Goal: Task Accomplishment & Management: Use online tool/utility

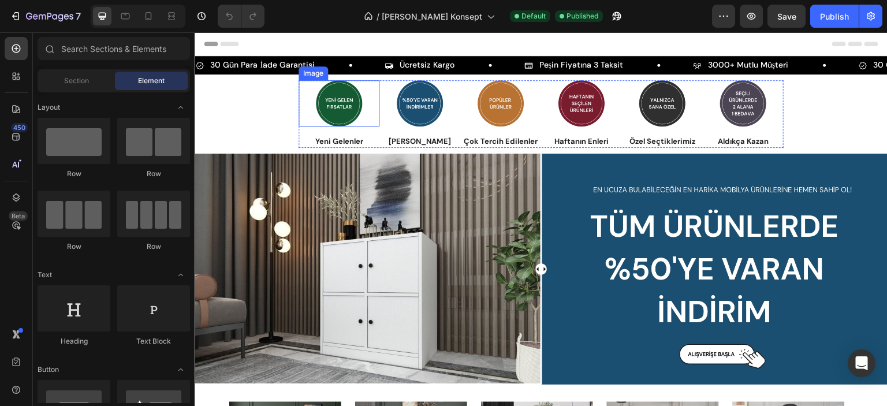
click at [327, 104] on img at bounding box center [339, 103] width 46 height 46
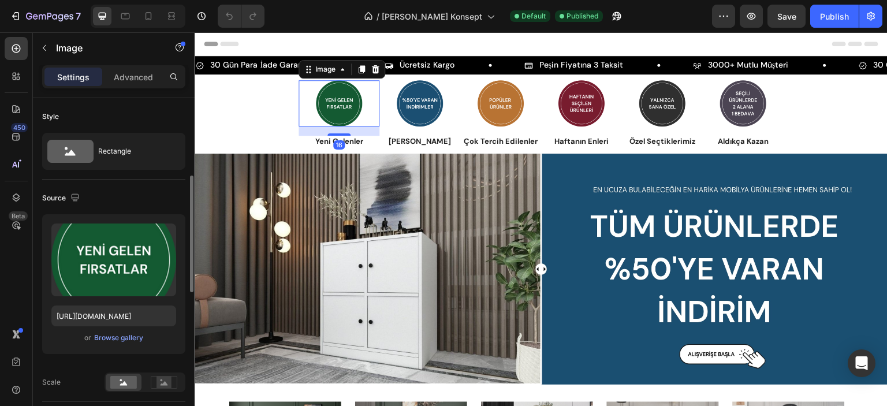
scroll to position [231, 0]
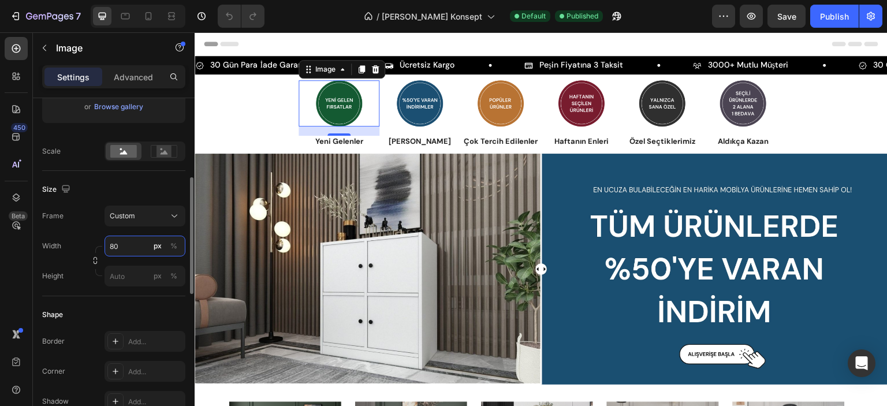
click at [111, 242] on input "80" at bounding box center [144, 246] width 81 height 21
click at [117, 241] on input "50" at bounding box center [144, 246] width 81 height 21
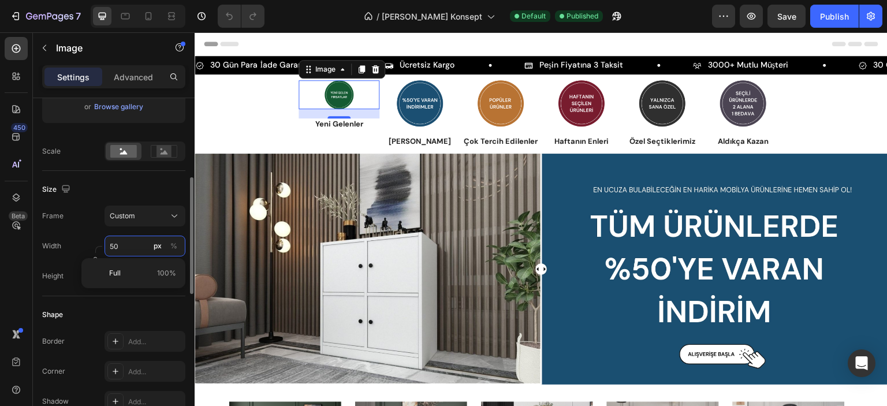
click at [117, 241] on input "50" at bounding box center [144, 246] width 81 height 21
click at [117, 241] on input "60" at bounding box center [144, 246] width 81 height 21
type input "55"
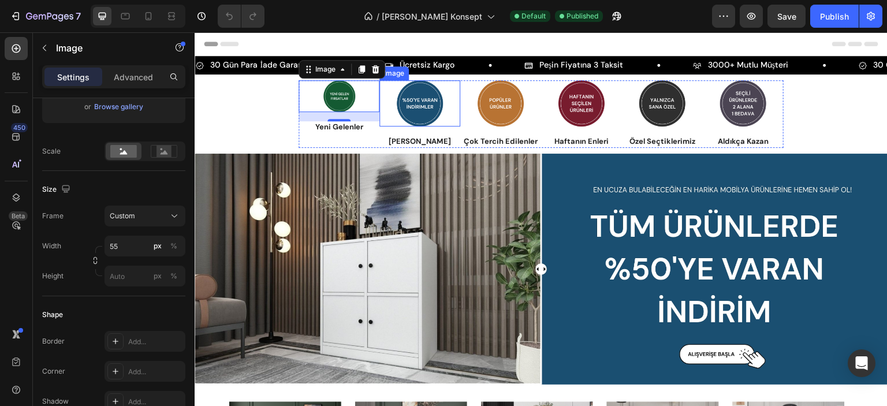
click at [402, 104] on img at bounding box center [420, 103] width 46 height 46
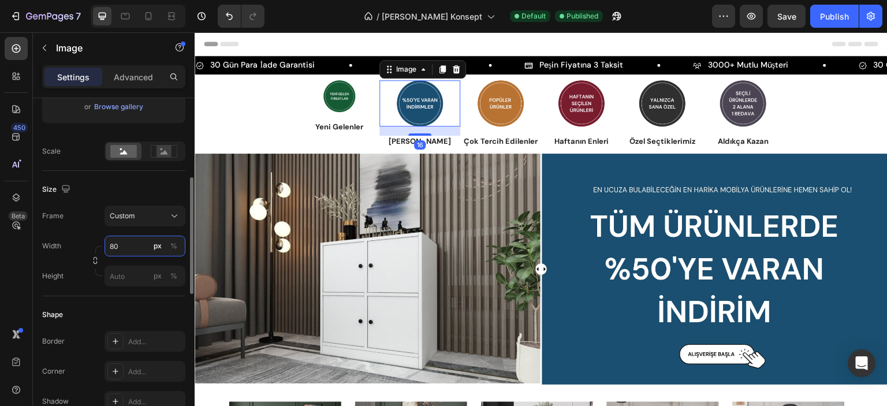
click at [129, 245] on input "80" at bounding box center [144, 246] width 81 height 21
type input "55"
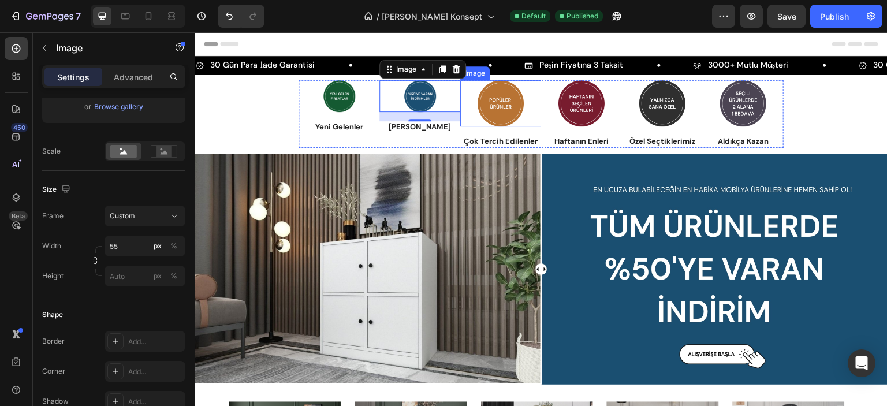
click at [492, 108] on img at bounding box center [500, 103] width 46 height 46
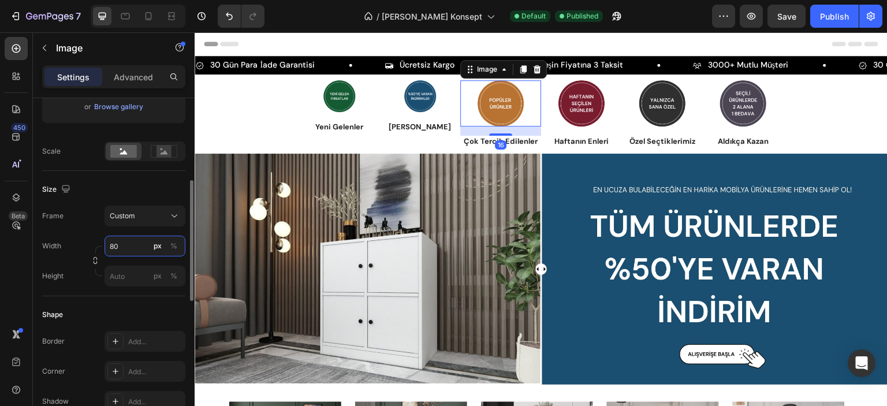
click at [126, 240] on input "80" at bounding box center [144, 246] width 81 height 21
type input "55"
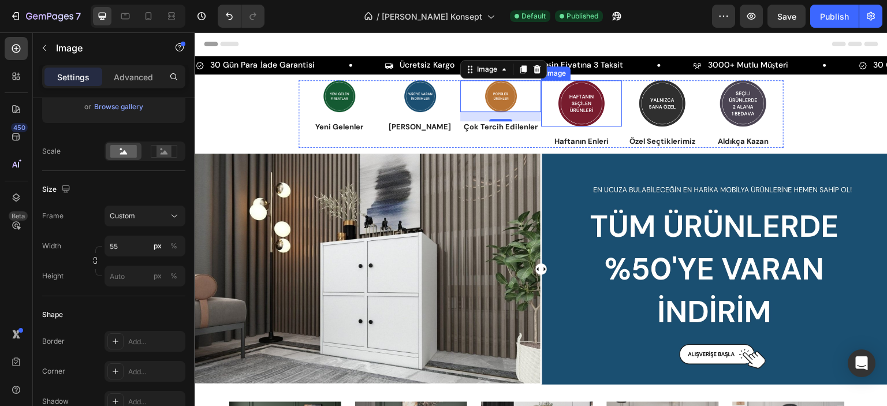
click at [581, 106] on img at bounding box center [581, 103] width 46 height 46
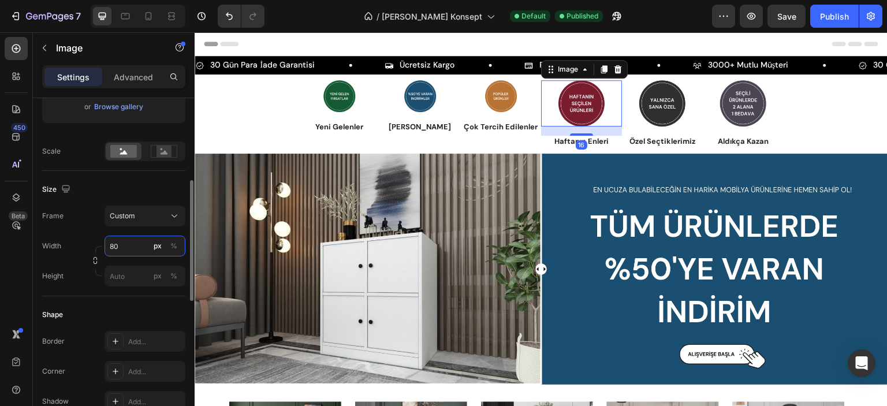
click at [119, 248] on input "80" at bounding box center [144, 246] width 81 height 21
type input "55"
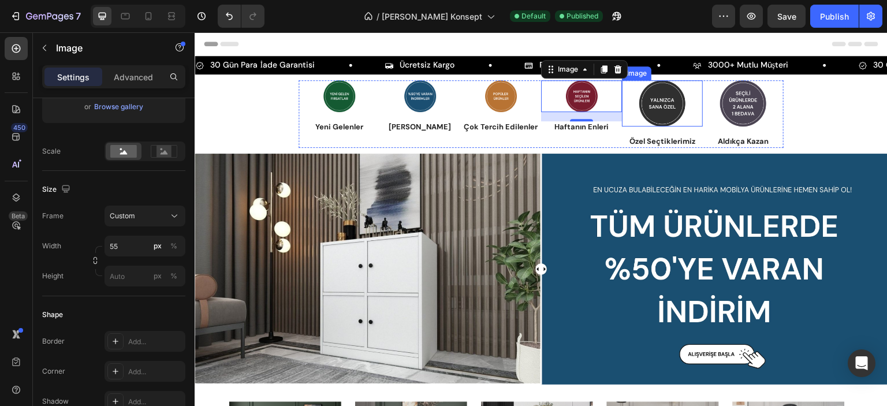
click at [665, 103] on img at bounding box center [662, 103] width 46 height 46
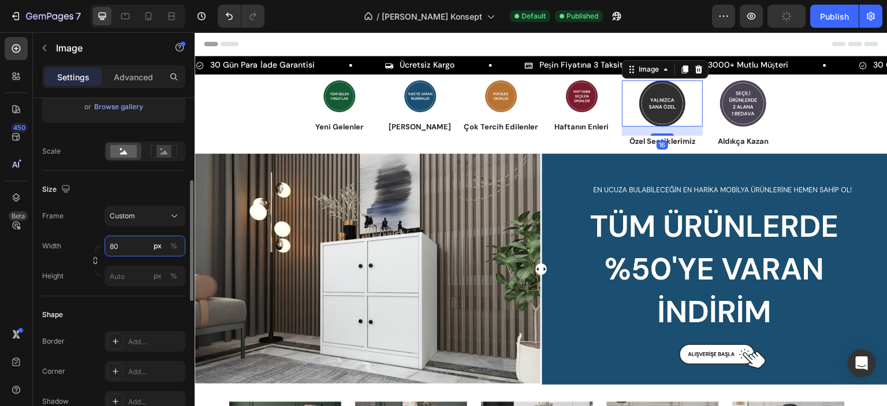
click at [119, 247] on input "80" at bounding box center [144, 246] width 81 height 21
type input "55"
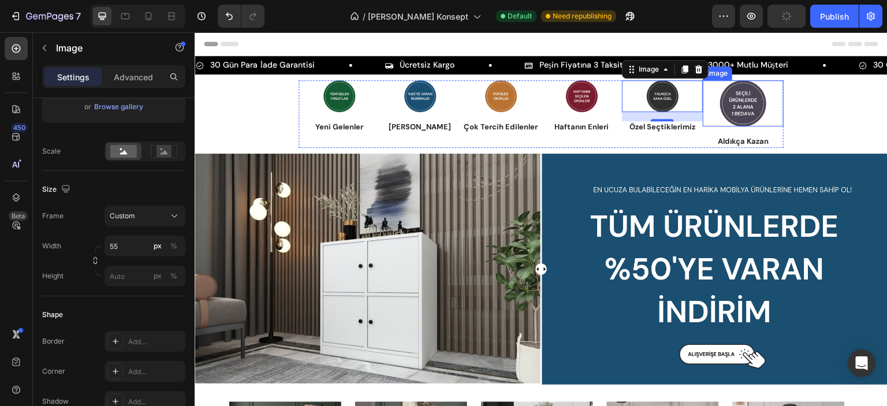
click at [734, 98] on img at bounding box center [743, 103] width 46 height 46
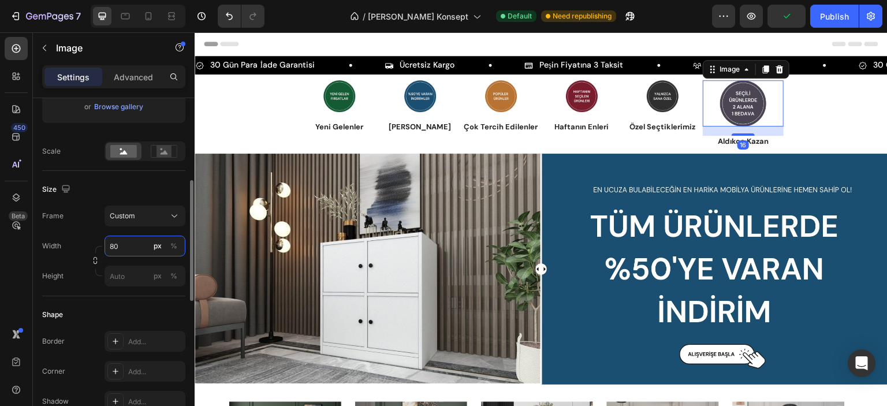
click at [115, 251] on input "80" at bounding box center [144, 246] width 81 height 21
type input "55"
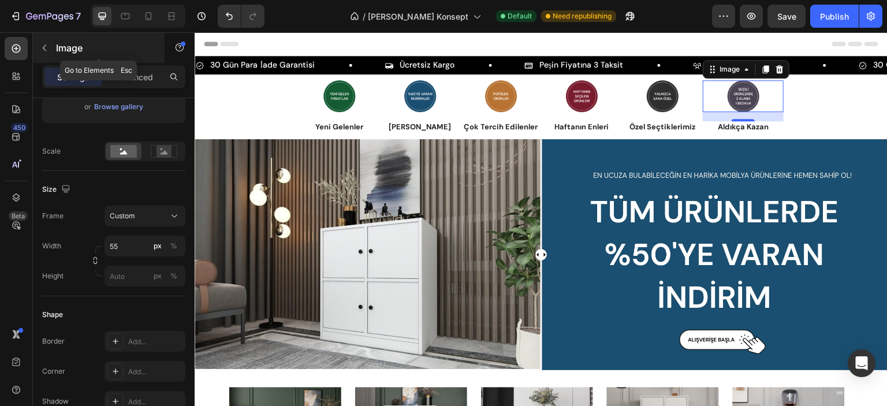
click at [45, 47] on icon "button" at bounding box center [44, 47] width 9 height 9
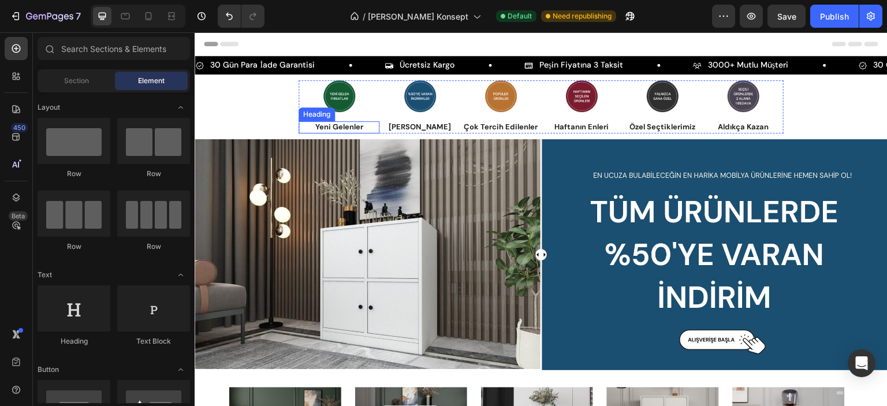
click at [339, 131] on h3 "Yeni Gelenler" at bounding box center [338, 127] width 81 height 12
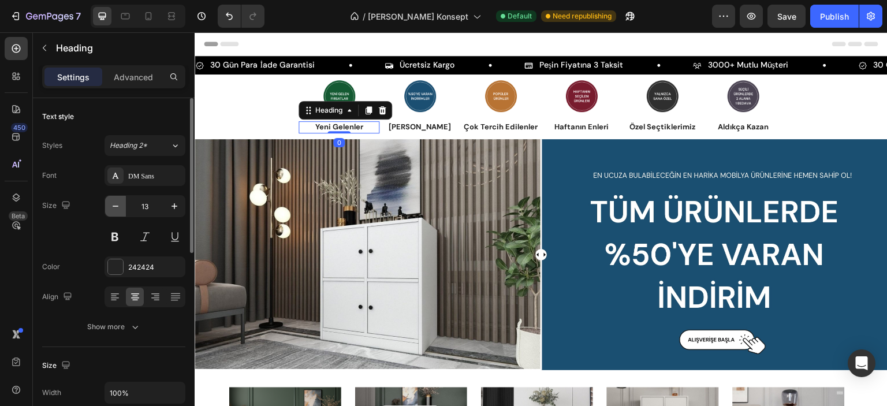
click at [111, 208] on icon "button" at bounding box center [116, 206] width 12 height 12
type input "12"
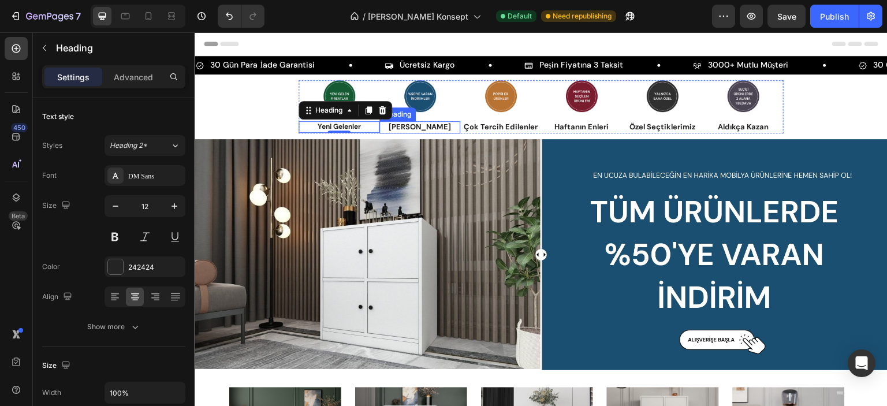
click at [402, 128] on h3 "[PERSON_NAME]" at bounding box center [419, 127] width 81 height 12
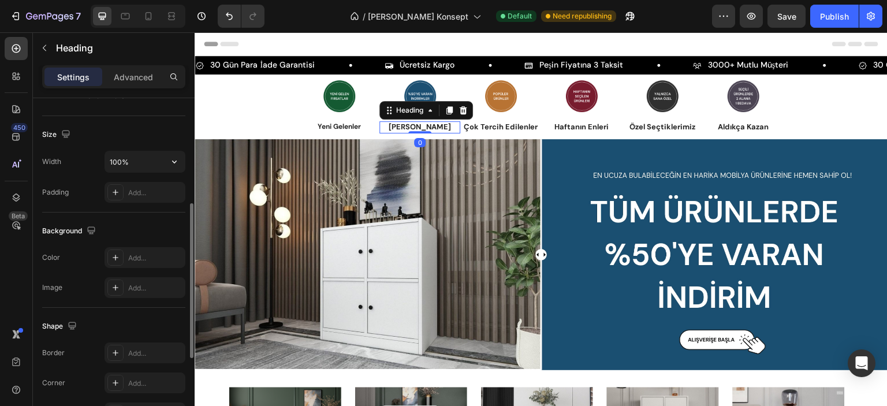
scroll to position [0, 0]
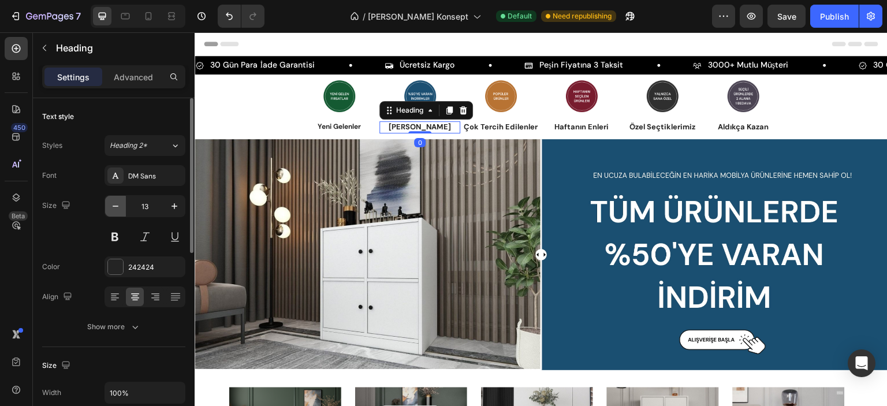
click at [117, 204] on icon "button" at bounding box center [116, 206] width 12 height 12
type input "12"
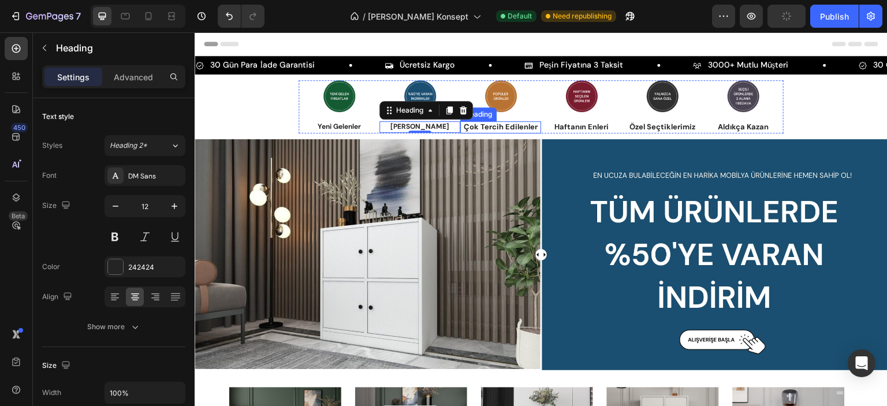
click at [471, 125] on h3 "Çok Tercih Edilenler" at bounding box center [500, 127] width 81 height 12
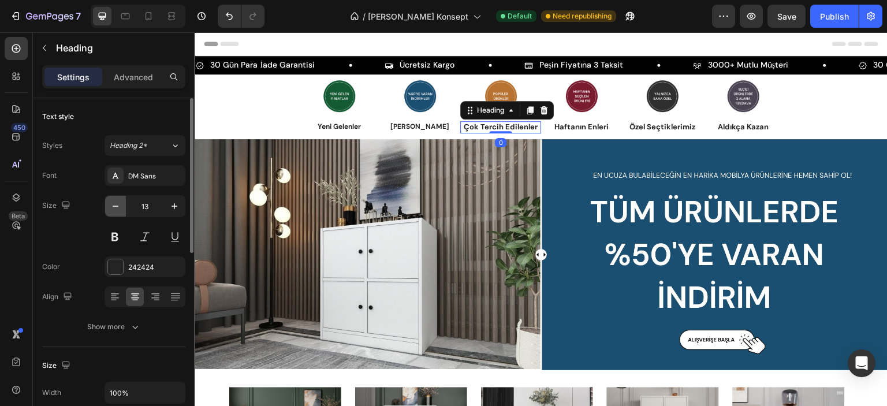
click at [117, 204] on icon "button" at bounding box center [116, 206] width 12 height 12
type input "12"
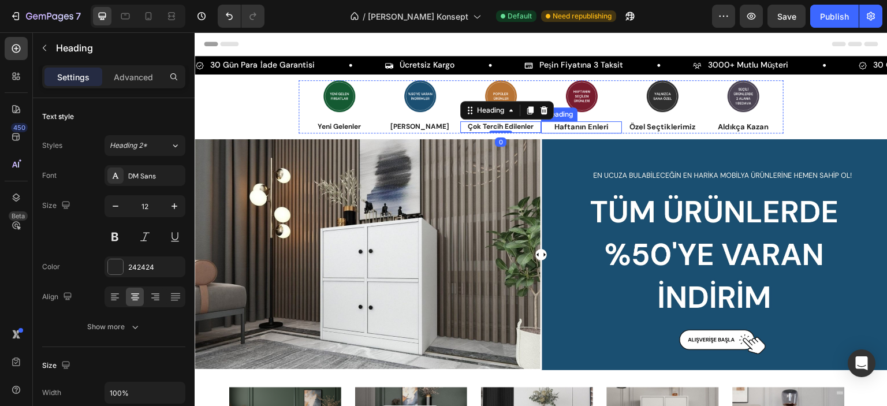
click at [566, 126] on h3 "Haftanın Enleri" at bounding box center [581, 127] width 81 height 12
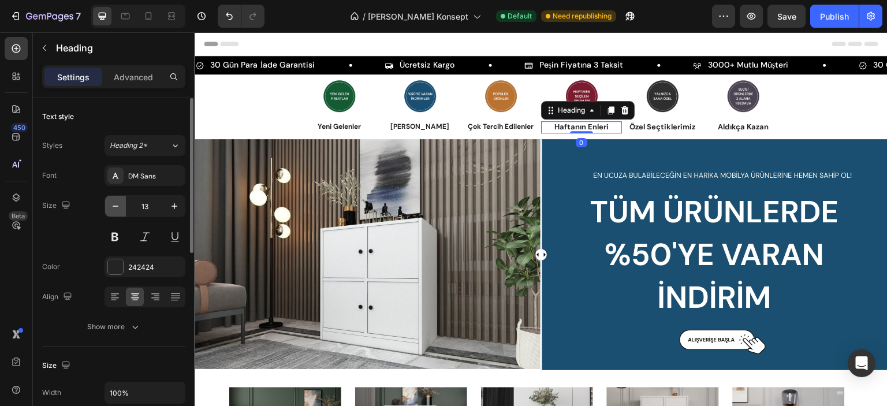
click at [115, 204] on icon "button" at bounding box center [116, 206] width 12 height 12
type input "12"
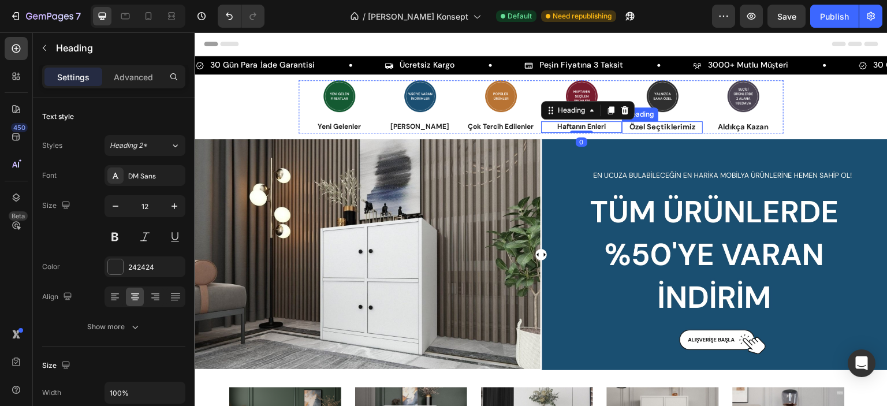
click at [642, 123] on h3 "Özel Seçtiklerimiz" at bounding box center [662, 127] width 81 height 12
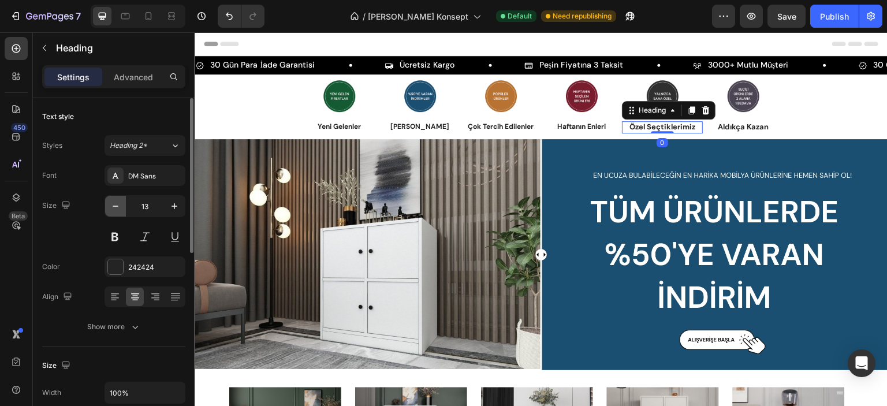
click at [114, 207] on icon "button" at bounding box center [116, 206] width 12 height 12
type input "12"
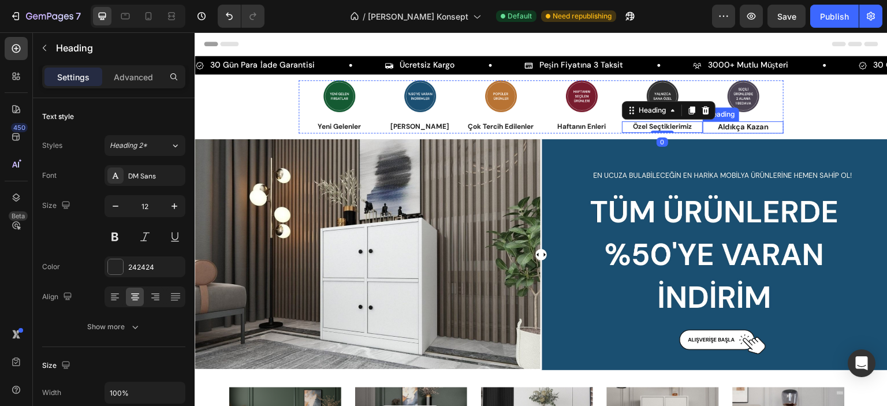
click at [736, 126] on h3 "Aldıkça Kazan" at bounding box center [743, 127] width 81 height 12
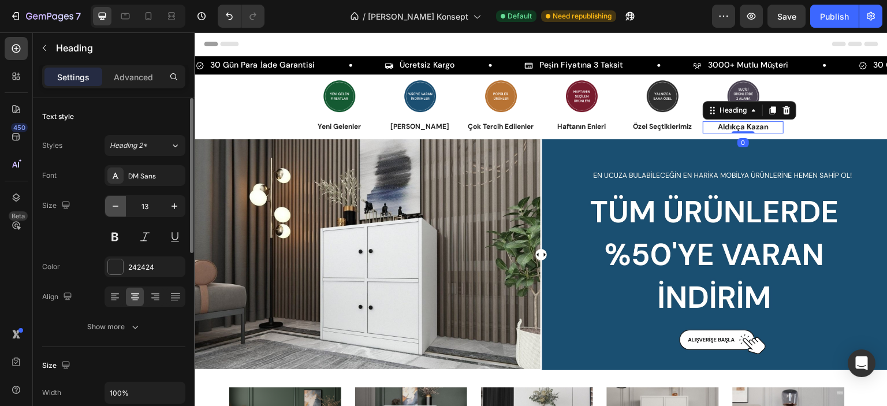
click at [121, 208] on button "button" at bounding box center [115, 206] width 21 height 21
type input "12"
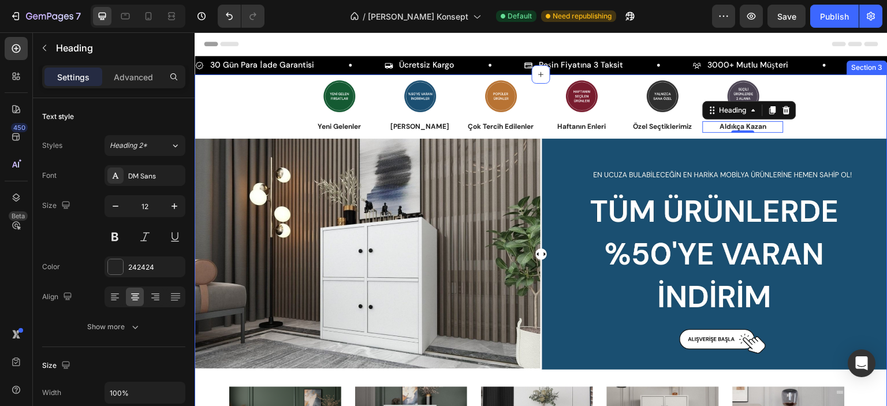
click at [296, 106] on div "Image Yeni Gelenler Heading Image Dev İndirimler Heading Image Çok Tercih Edile…" at bounding box center [541, 344] width 693 height 541
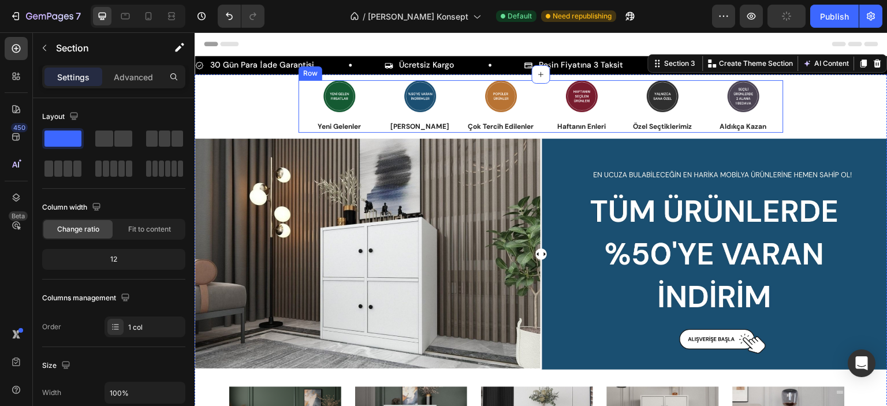
click at [376, 117] on div "Image Yeni Gelenler Heading" at bounding box center [338, 106] width 81 height 53
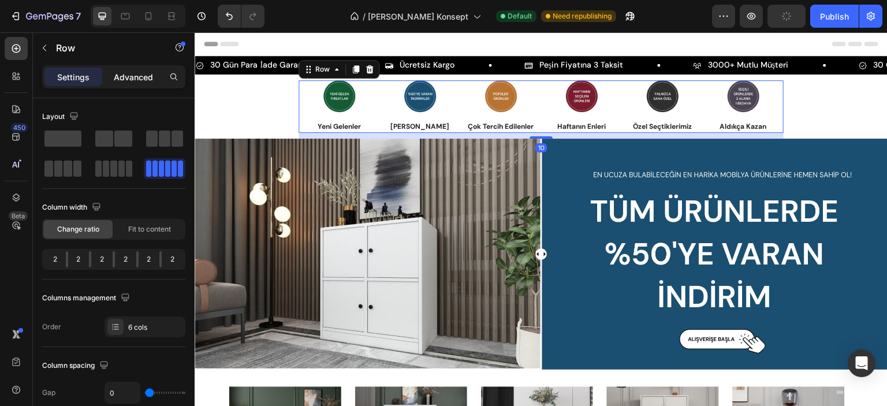
click at [129, 71] on p "Advanced" at bounding box center [133, 77] width 39 height 12
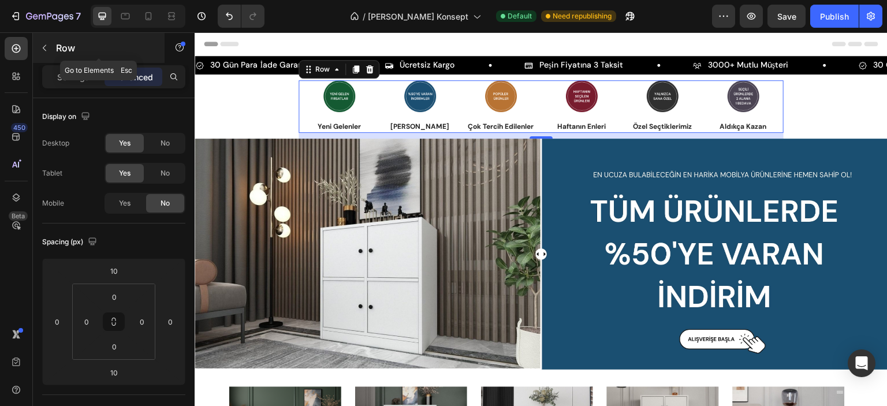
click at [47, 47] on icon "button" at bounding box center [44, 47] width 9 height 9
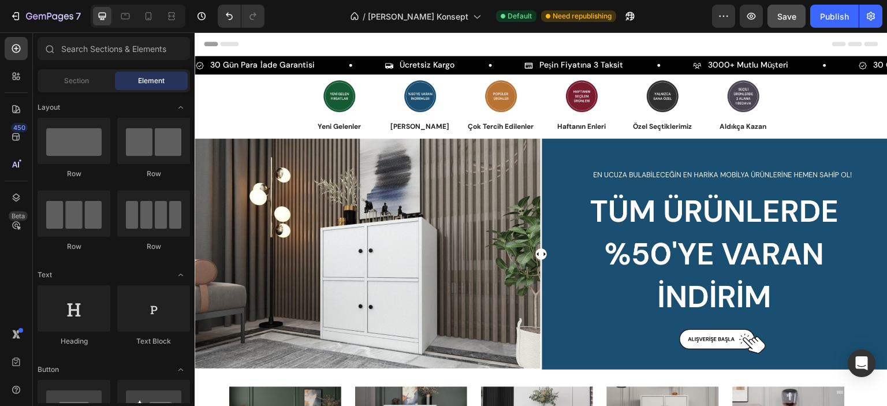
click at [790, 20] on span "Save" at bounding box center [786, 17] width 19 height 10
click at [839, 20] on div "Publish" at bounding box center [834, 16] width 29 height 12
click at [155, 17] on div at bounding box center [148, 16] width 18 height 18
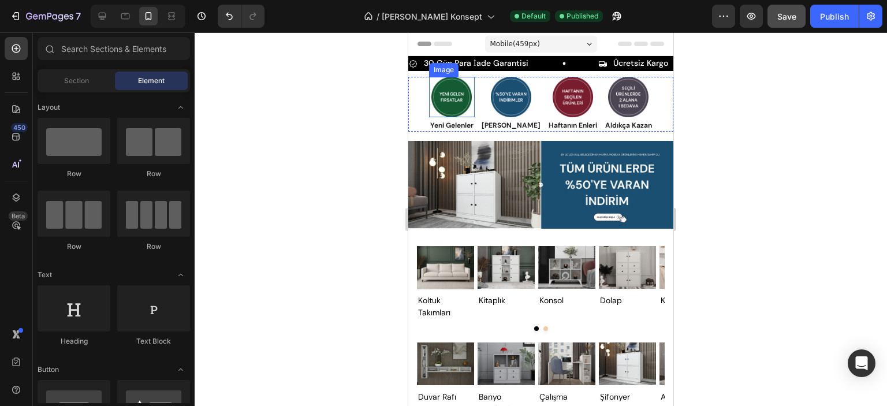
click at [455, 94] on img at bounding box center [451, 97] width 40 height 40
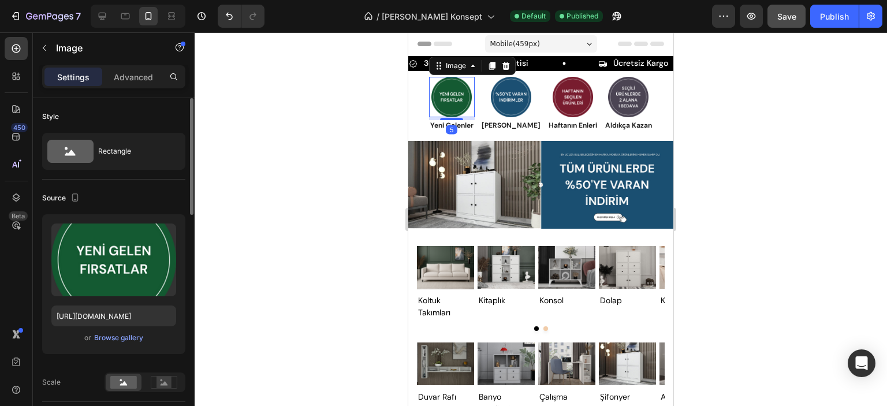
scroll to position [173, 0]
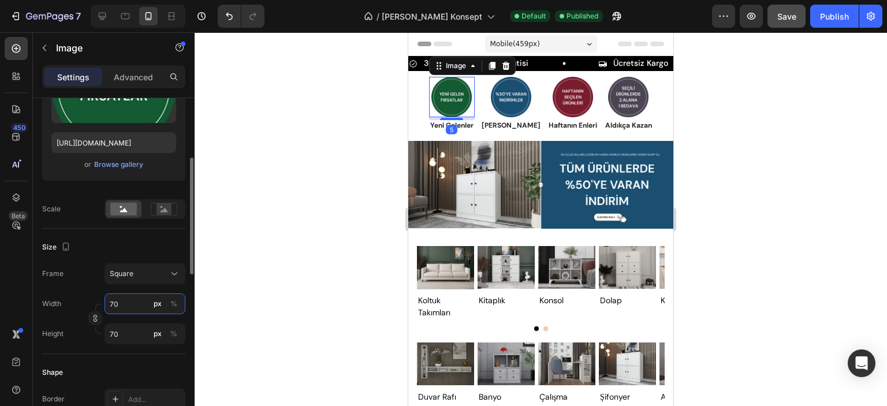
click at [120, 297] on input "70" at bounding box center [144, 303] width 81 height 21
type input "5"
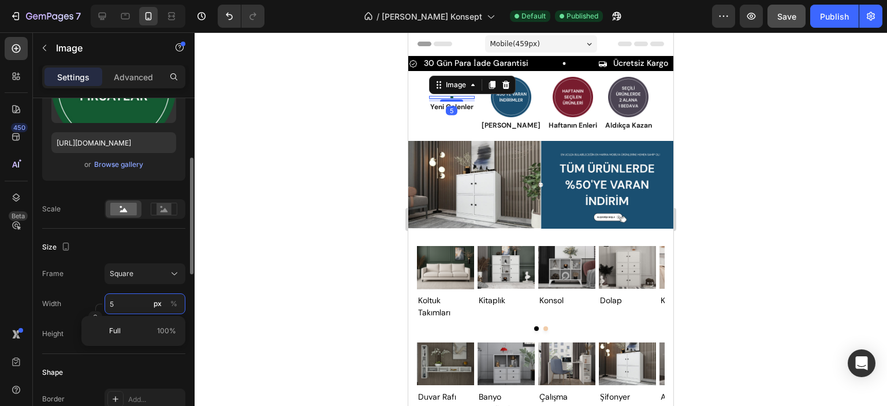
type input "55"
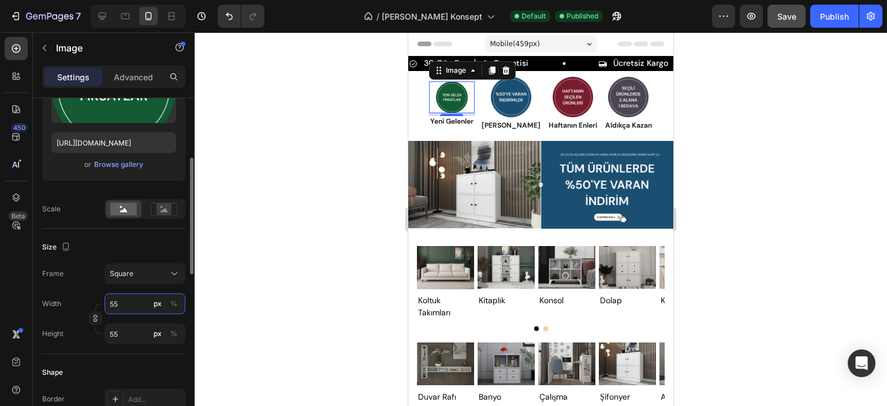
click at [120, 297] on input "55" at bounding box center [144, 303] width 81 height 21
type input "5"
type input "50"
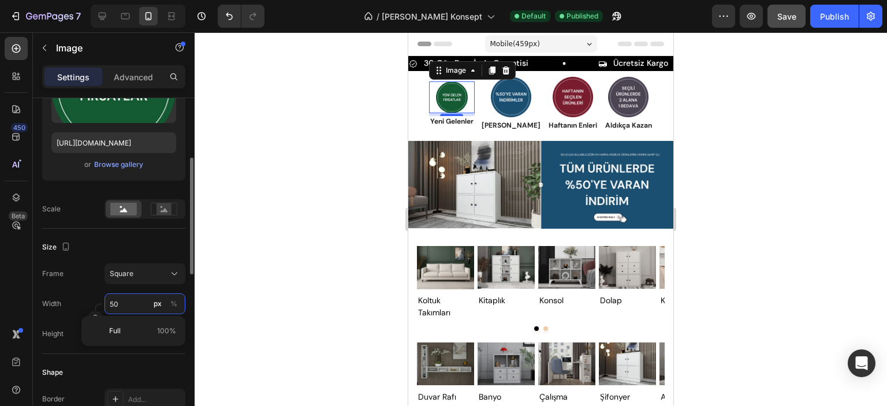
type input "50"
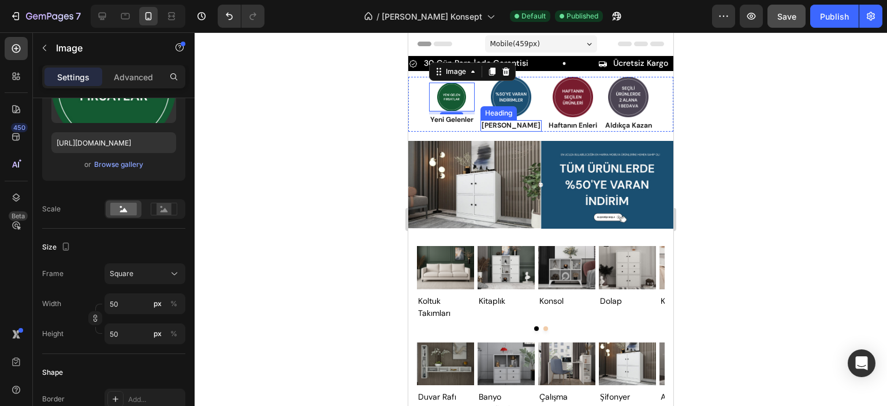
click at [501, 102] on img at bounding box center [511, 97] width 40 height 40
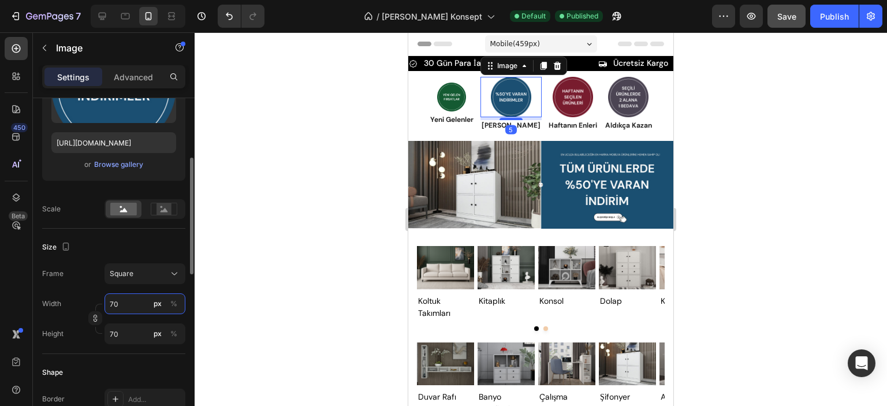
click at [127, 298] on input "70" at bounding box center [144, 303] width 81 height 21
type input "5"
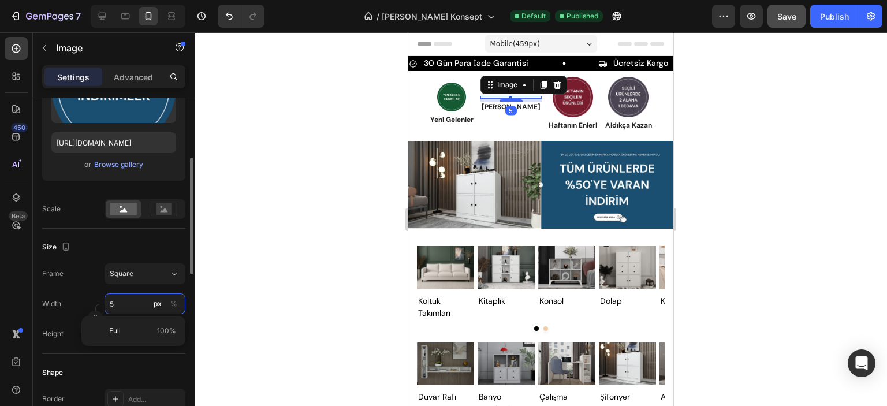
type input "50"
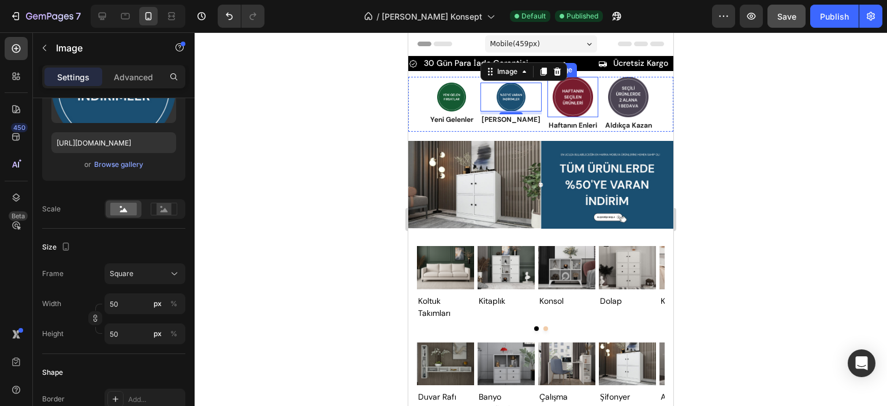
click at [565, 105] on img at bounding box center [573, 97] width 40 height 40
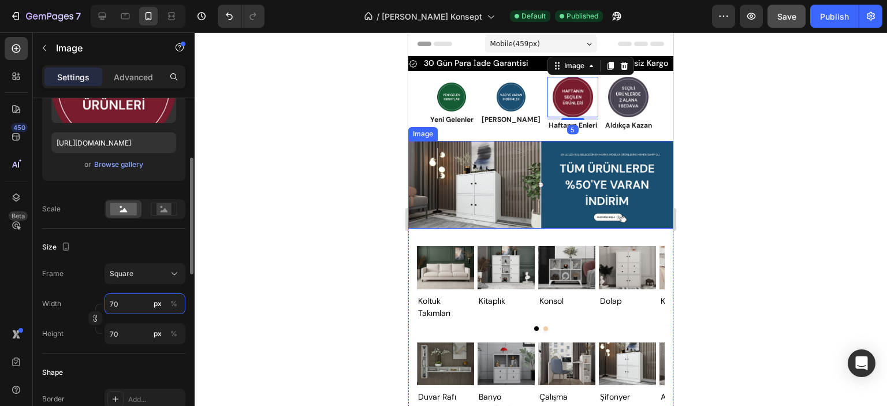
click at [120, 301] on input "70" at bounding box center [144, 303] width 81 height 21
type input "5"
type input "50"
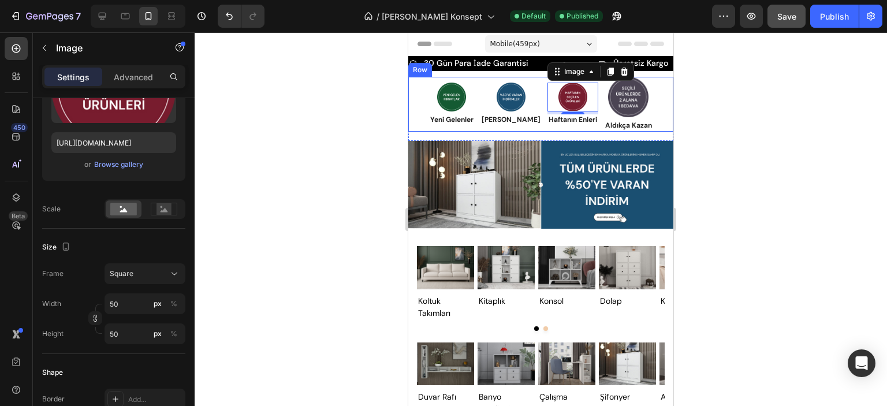
click at [608, 98] on img at bounding box center [628, 97] width 40 height 40
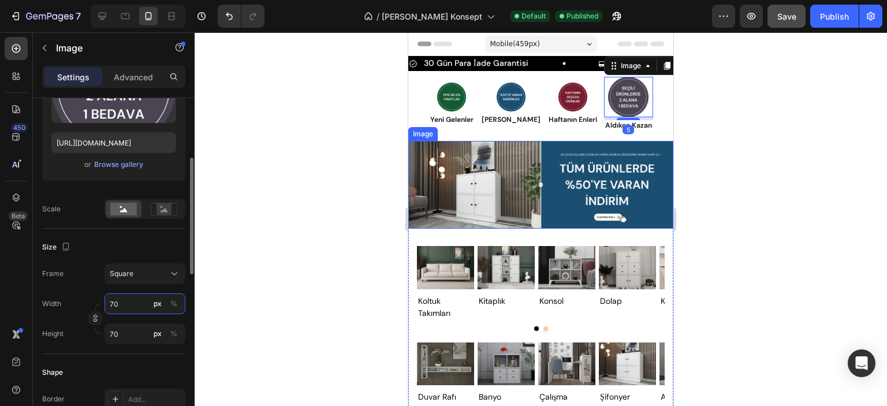
click at [126, 303] on input "70" at bounding box center [144, 303] width 81 height 21
type input "5"
type input "50"
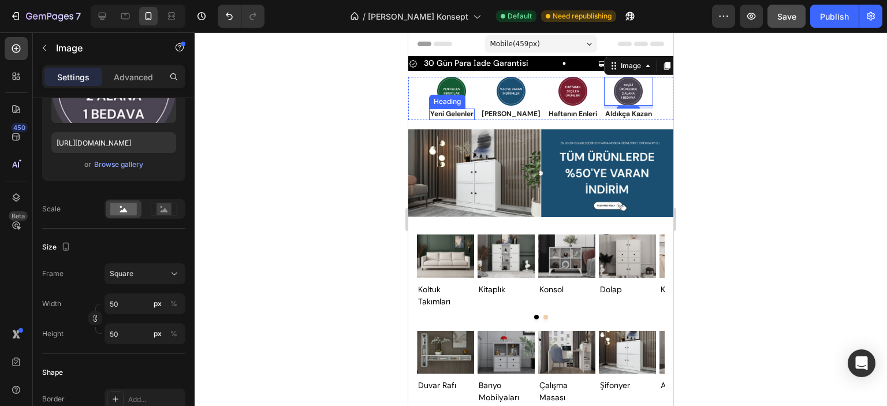
click at [461, 114] on h3 "Yeni Gelenler" at bounding box center [452, 115] width 46 height 12
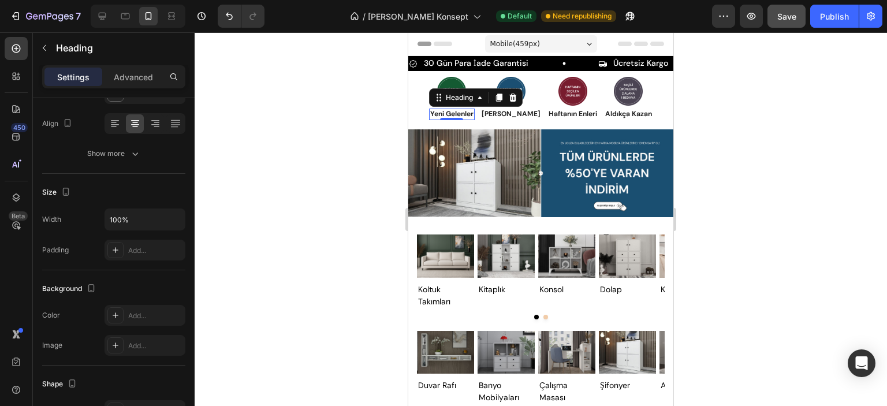
scroll to position [0, 0]
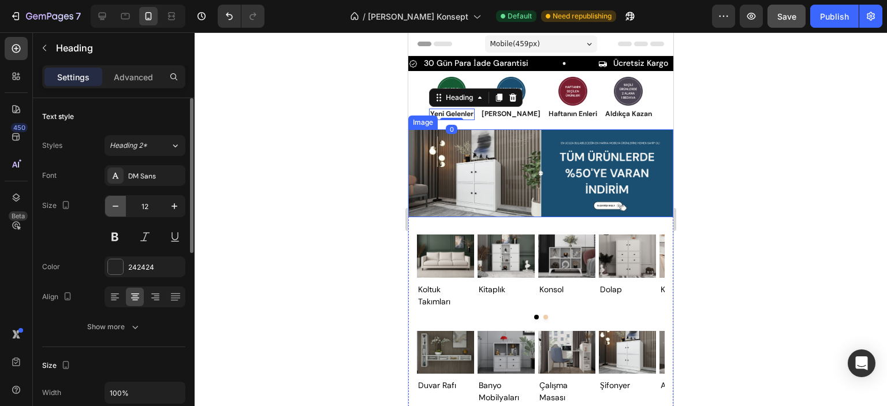
click at [113, 210] on icon "button" at bounding box center [116, 206] width 12 height 12
type input "11"
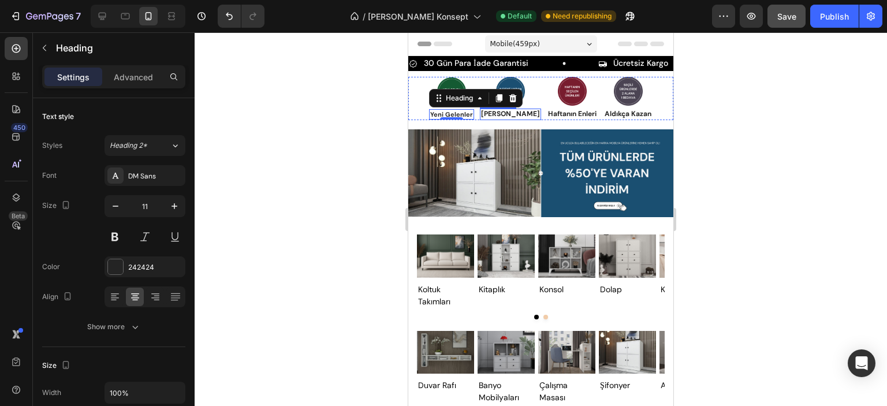
click at [499, 109] on h3 "[PERSON_NAME]" at bounding box center [510, 115] width 61 height 12
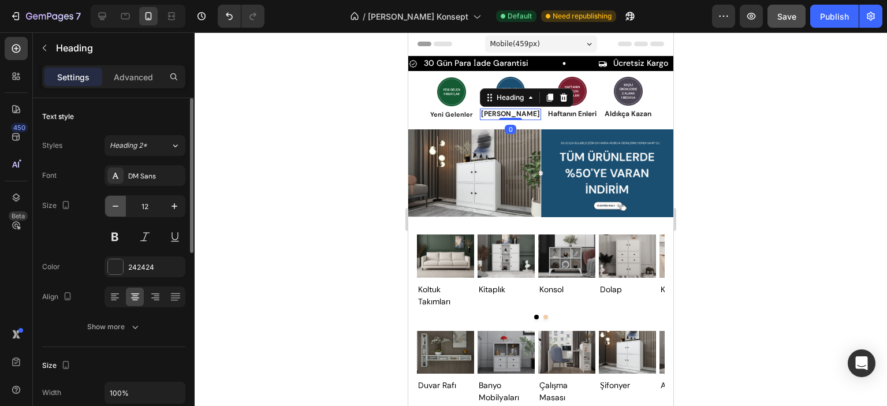
click at [121, 207] on button "button" at bounding box center [115, 206] width 21 height 21
type input "11"
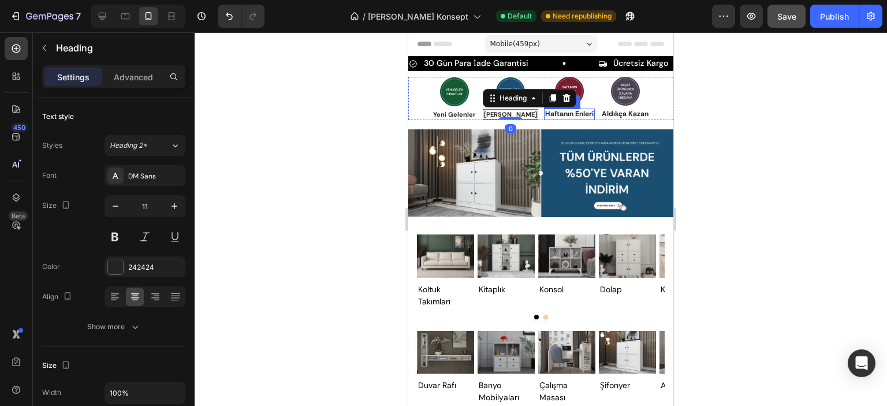
click at [550, 113] on h3 "Haftanın Enleri" at bounding box center [569, 115] width 51 height 12
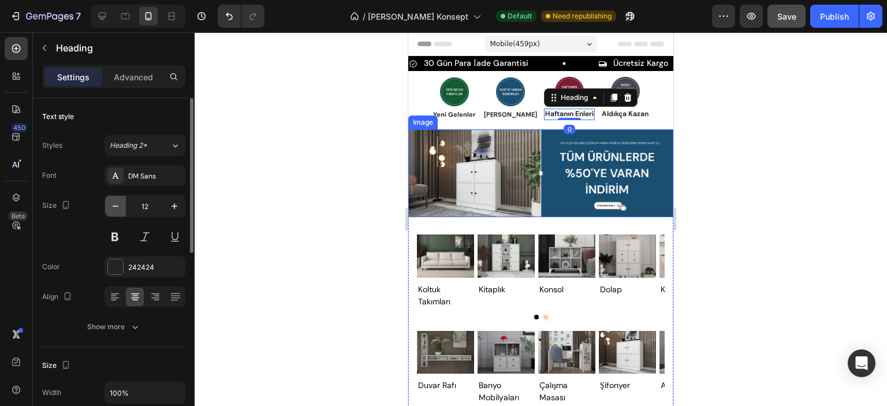
click at [119, 206] on icon "button" at bounding box center [116, 206] width 12 height 12
type input "11"
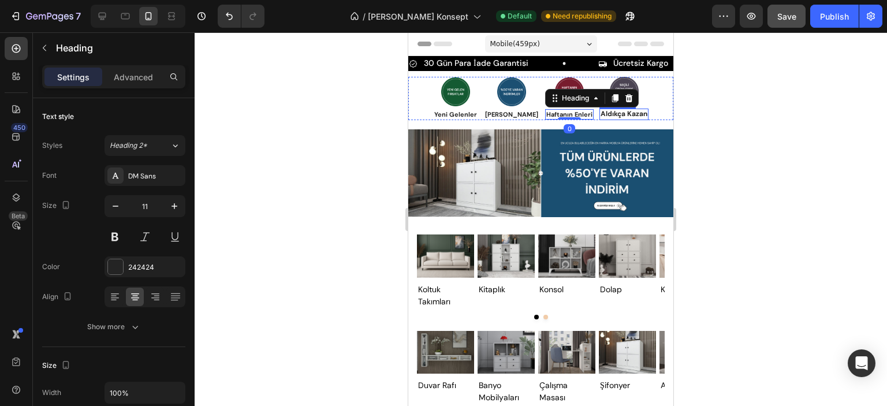
click at [600, 113] on h3 "Aldıkça Kazan" at bounding box center [623, 115] width 49 height 12
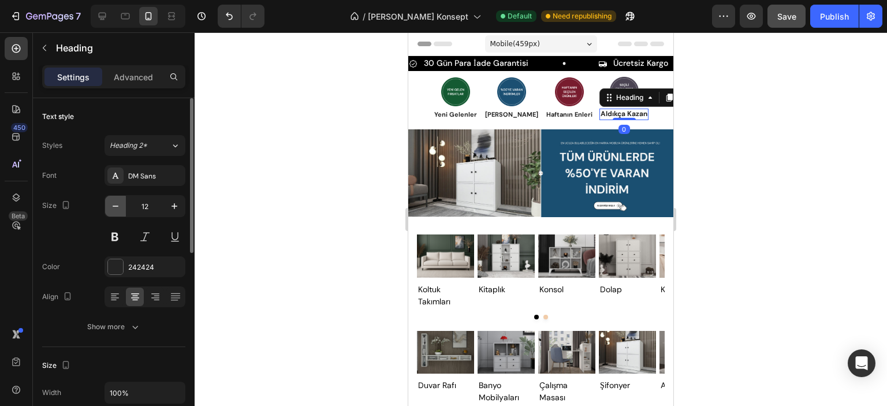
click at [118, 210] on icon "button" at bounding box center [116, 206] width 12 height 12
type input "11"
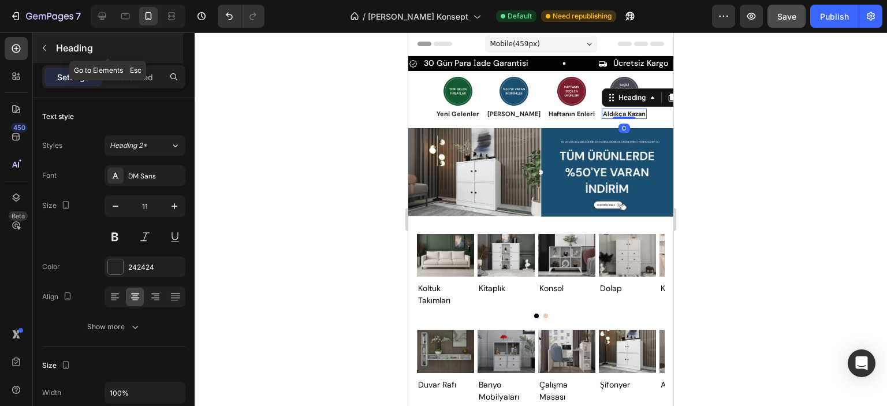
click at [50, 51] on button "button" at bounding box center [44, 48] width 18 height 18
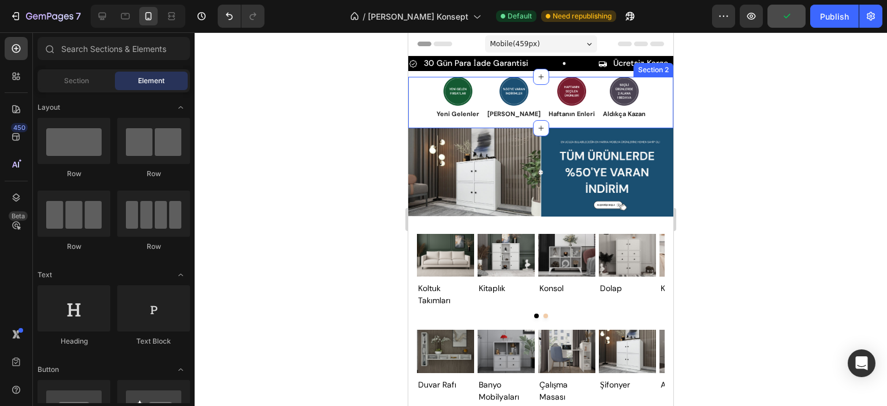
click at [421, 119] on div "Image Yeni Gelenler Heading Image Dev İndirimler Heading Image Haftanın Enleri …" at bounding box center [540, 102] width 265 height 51
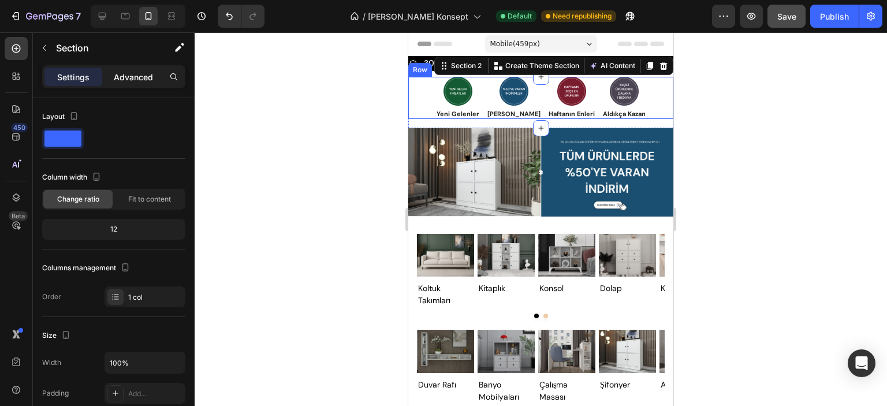
click at [130, 75] on p "Advanced" at bounding box center [133, 77] width 39 height 12
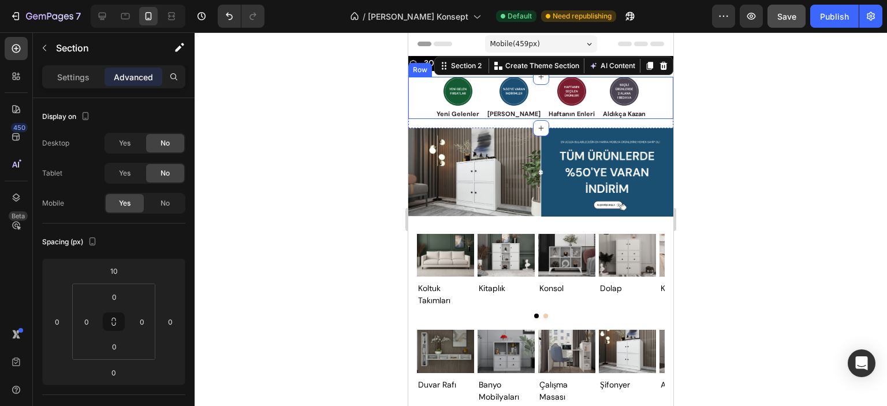
click at [425, 96] on div "Image Yeni Gelenler Heading Image Dev İndirimler Heading Image Haftanın Enleri …" at bounding box center [540, 98] width 265 height 42
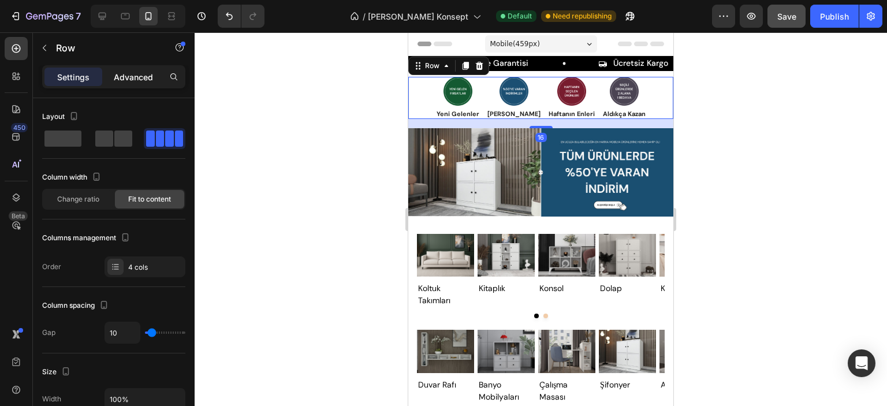
click at [136, 76] on p "Advanced" at bounding box center [133, 77] width 39 height 12
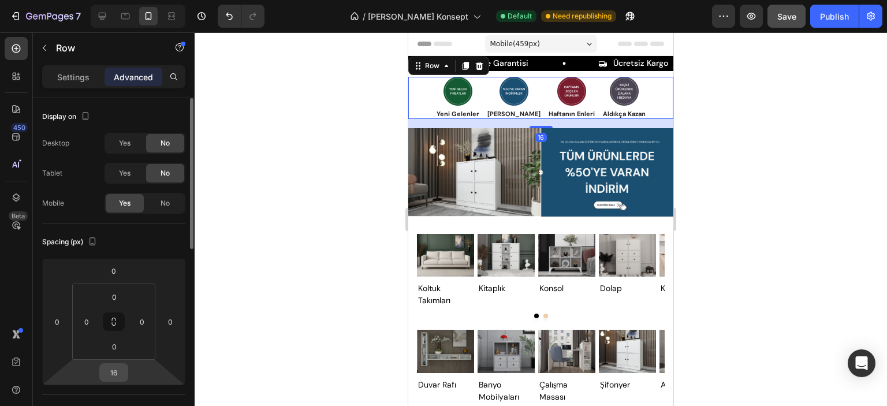
click at [120, 374] on input "16" at bounding box center [113, 372] width 23 height 17
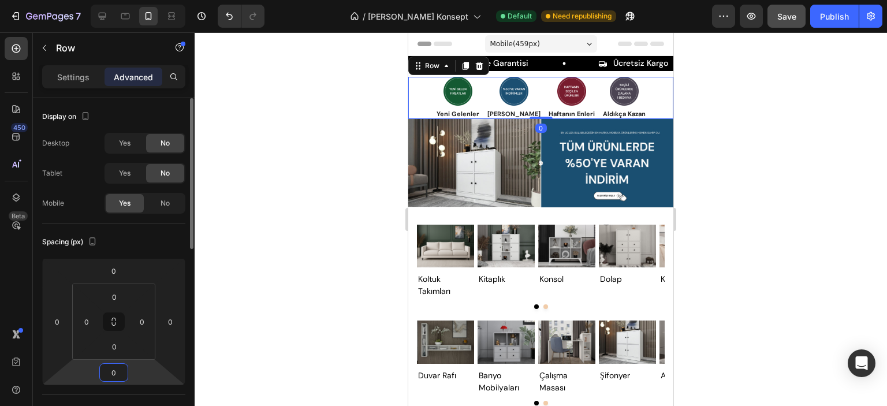
click at [113, 370] on input "0" at bounding box center [113, 372] width 23 height 17
type input "5"
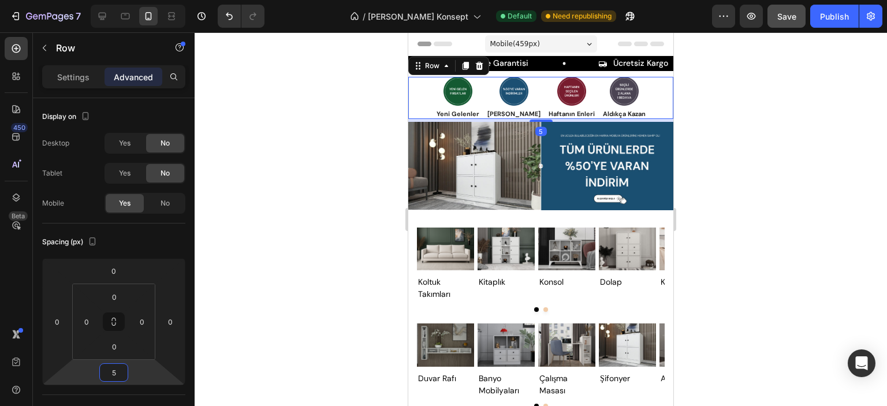
click at [47, 51] on icon "button" at bounding box center [44, 47] width 9 height 9
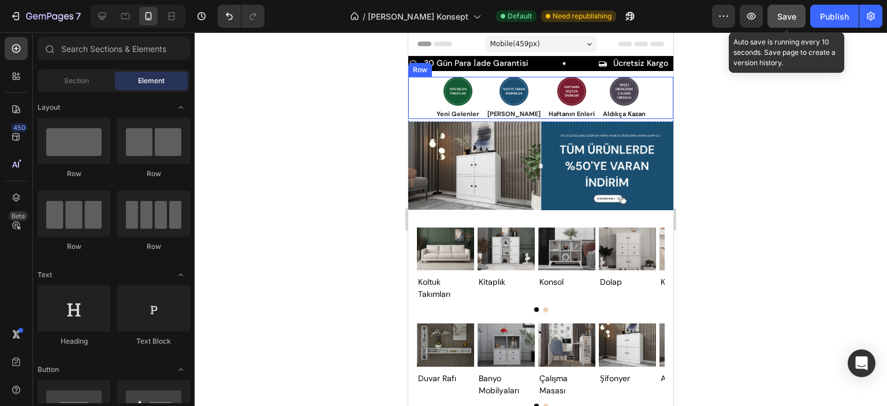
click at [798, 17] on button "Save" at bounding box center [786, 16] width 38 height 23
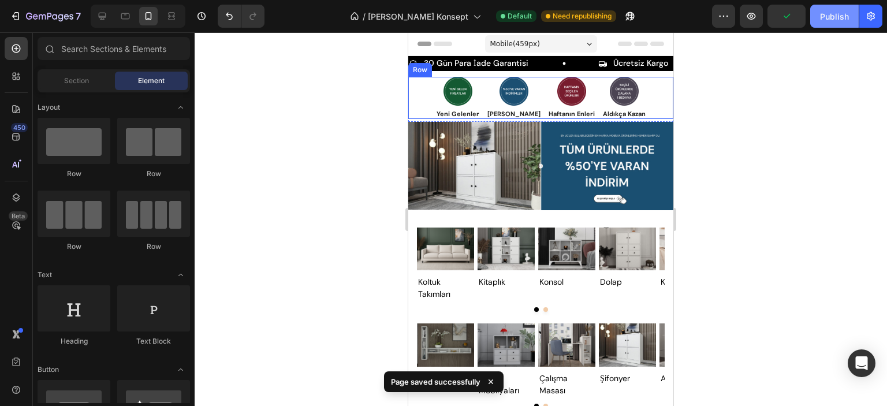
click at [841, 18] on div "Publish" at bounding box center [834, 16] width 29 height 12
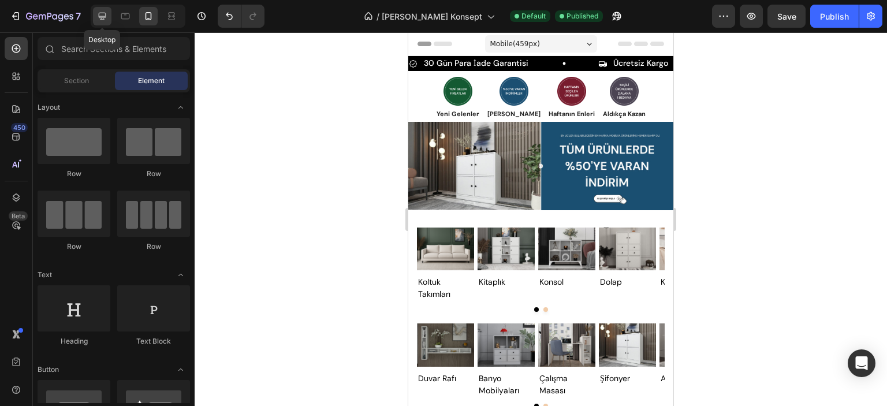
click at [109, 14] on div at bounding box center [102, 16] width 18 height 18
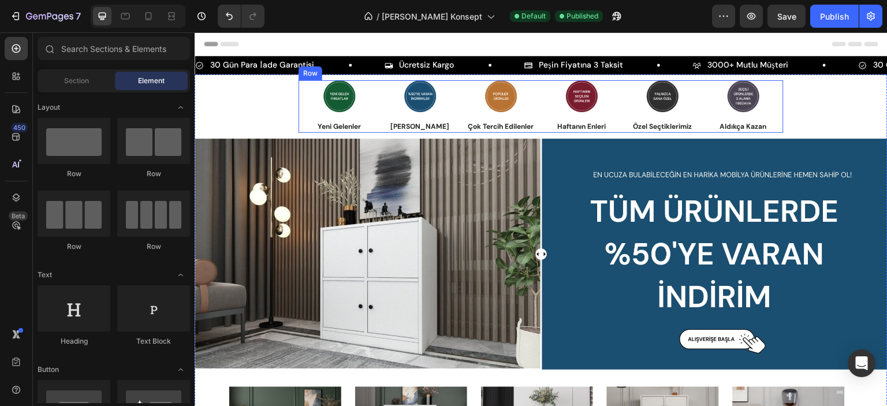
click at [379, 117] on div "Image [PERSON_NAME] Heading" at bounding box center [419, 106] width 81 height 53
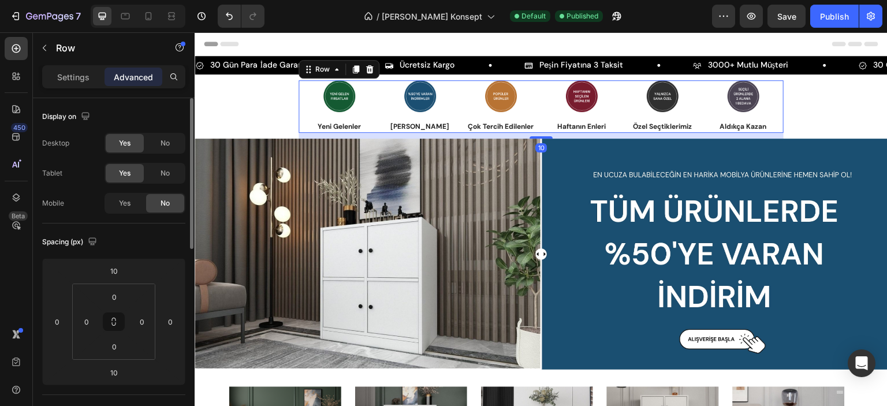
scroll to position [58, 0]
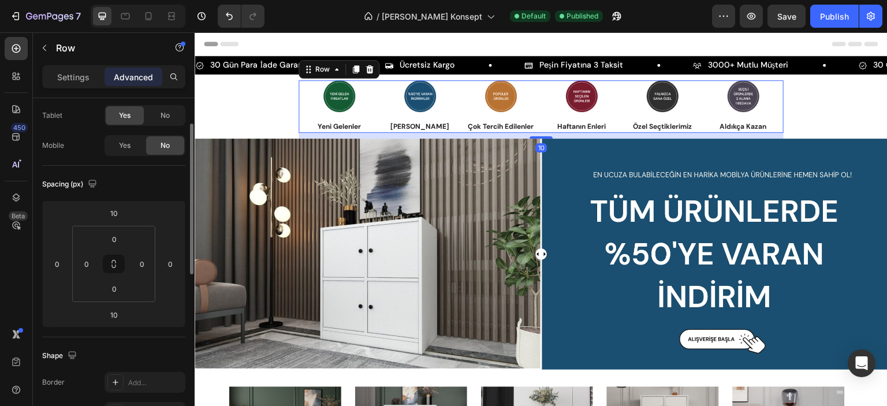
click at [74, 79] on p "Settings" at bounding box center [73, 77] width 32 height 12
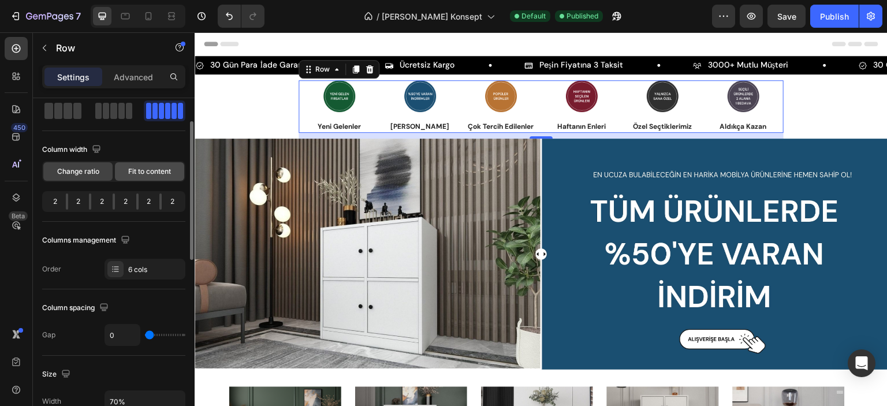
click at [140, 173] on span "Fit to content" at bounding box center [149, 171] width 43 height 10
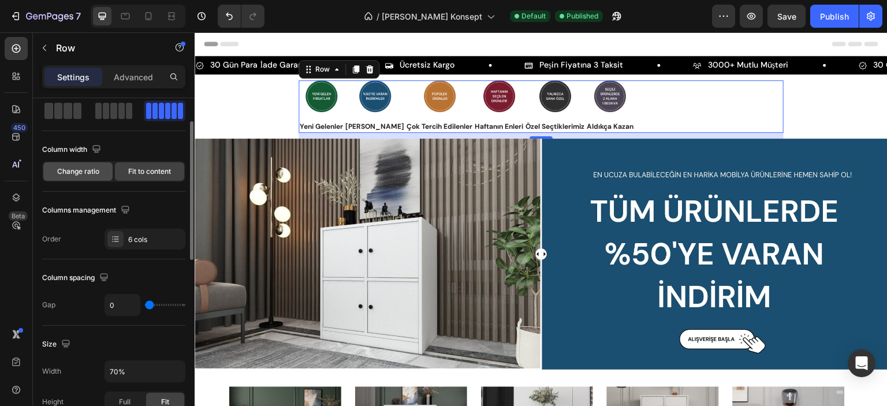
click at [82, 172] on span "Change ratio" at bounding box center [78, 171] width 42 height 10
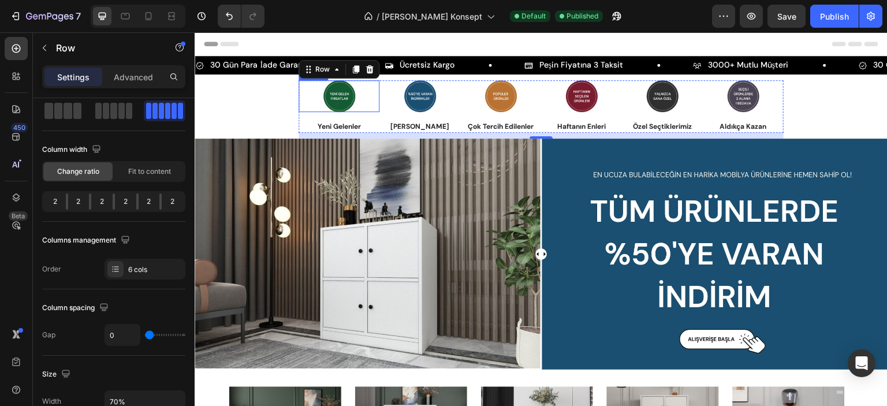
click at [359, 99] on link at bounding box center [338, 96] width 81 height 32
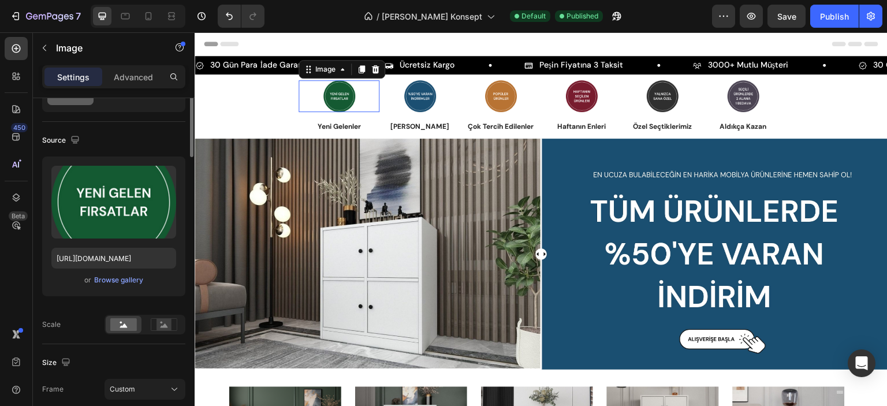
scroll to position [0, 0]
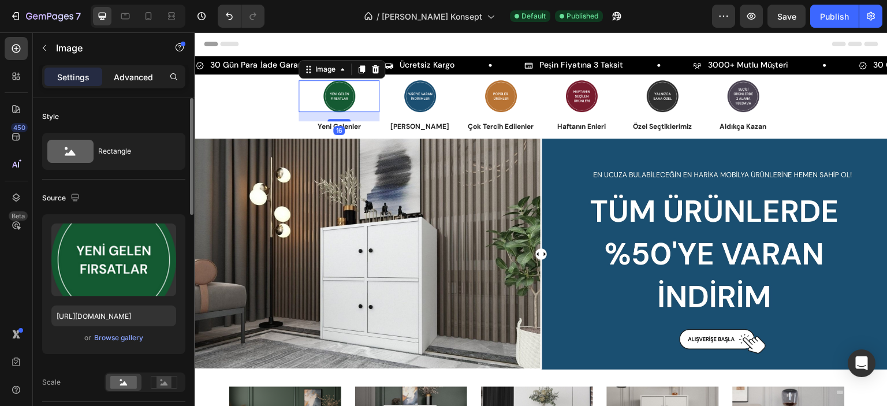
click at [148, 80] on p "Advanced" at bounding box center [133, 77] width 39 height 12
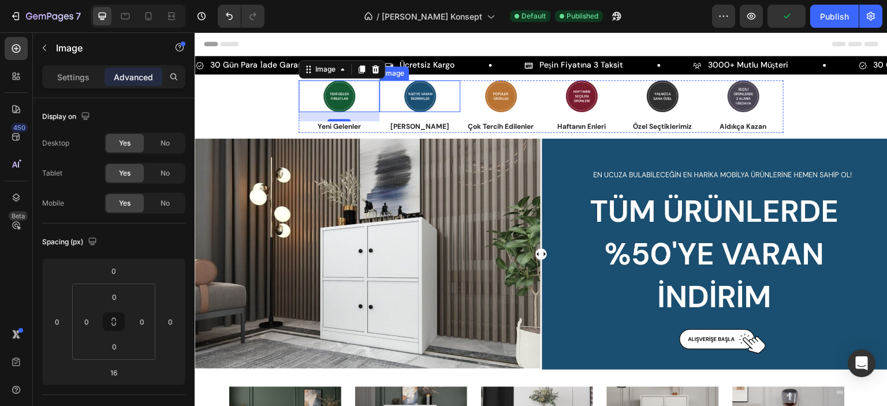
click at [408, 100] on img at bounding box center [420, 96] width 32 height 32
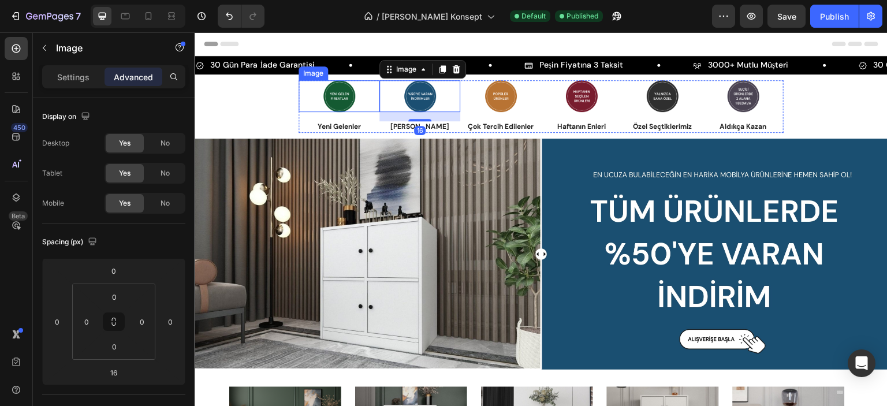
click at [339, 99] on img at bounding box center [339, 96] width 32 height 32
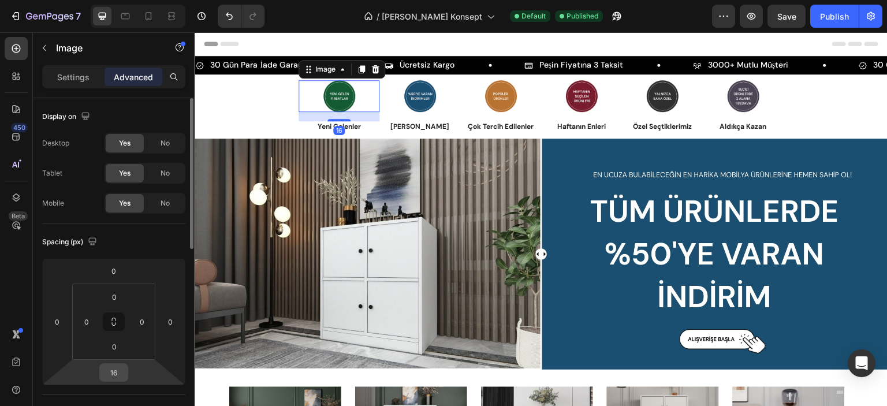
click at [117, 373] on input "16" at bounding box center [113, 372] width 23 height 17
type input "10"
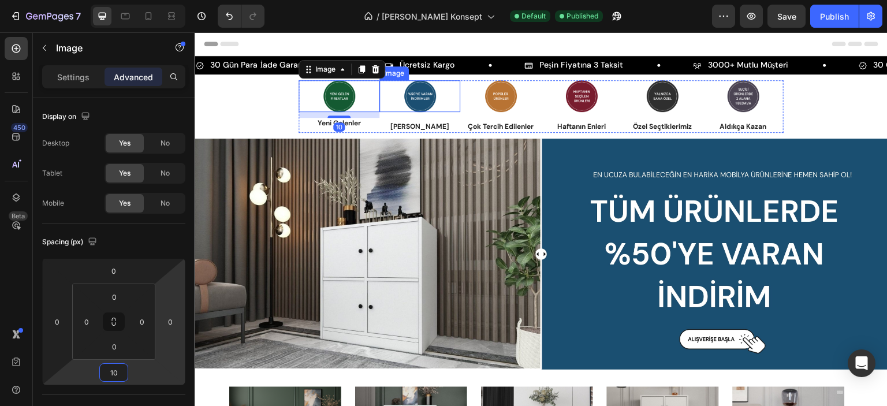
click at [411, 100] on img at bounding box center [420, 96] width 32 height 32
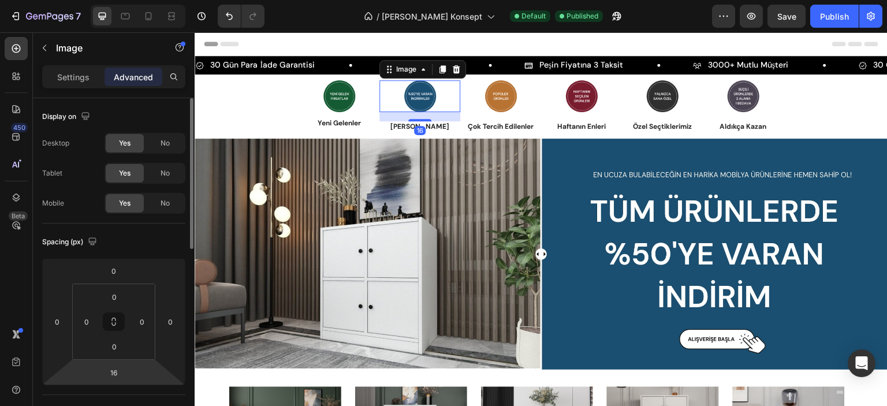
click at [117, 370] on input "16" at bounding box center [113, 372] width 23 height 17
type input "10"
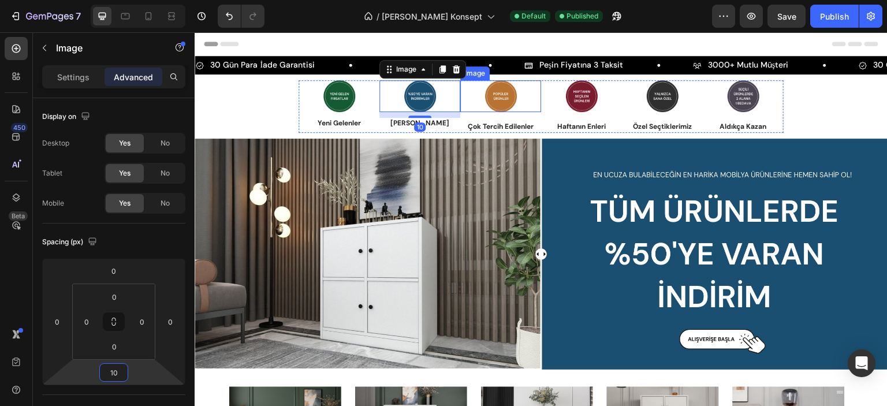
click at [492, 98] on img at bounding box center [501, 96] width 32 height 32
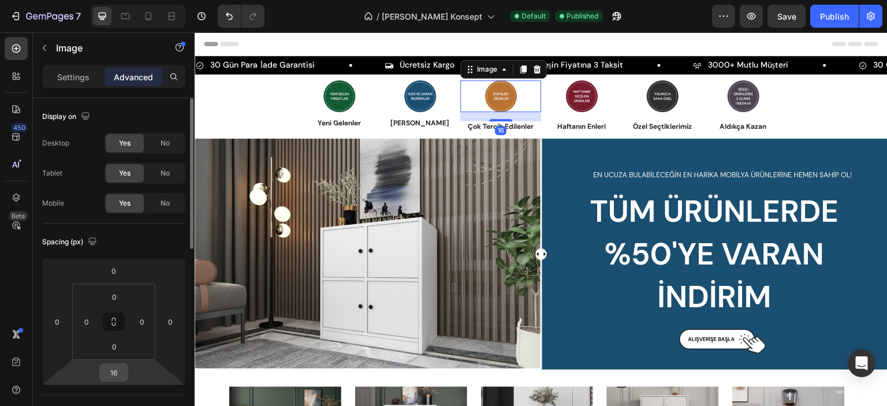
click at [119, 372] on input "16" at bounding box center [113, 372] width 23 height 17
type input "10"
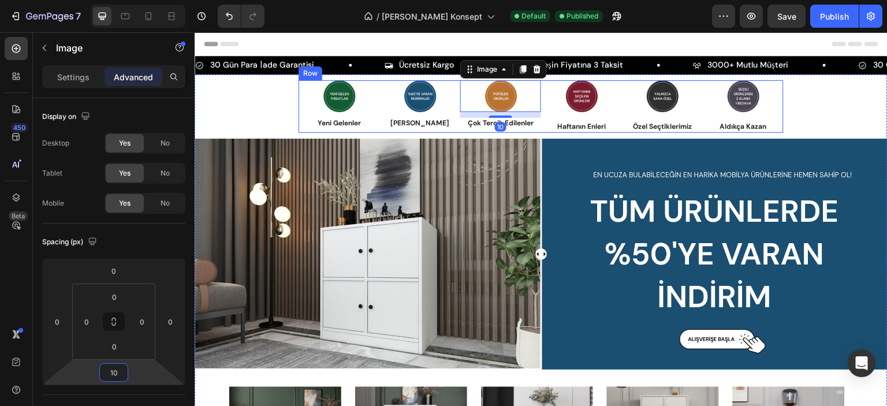
click at [579, 103] on img at bounding box center [582, 96] width 32 height 32
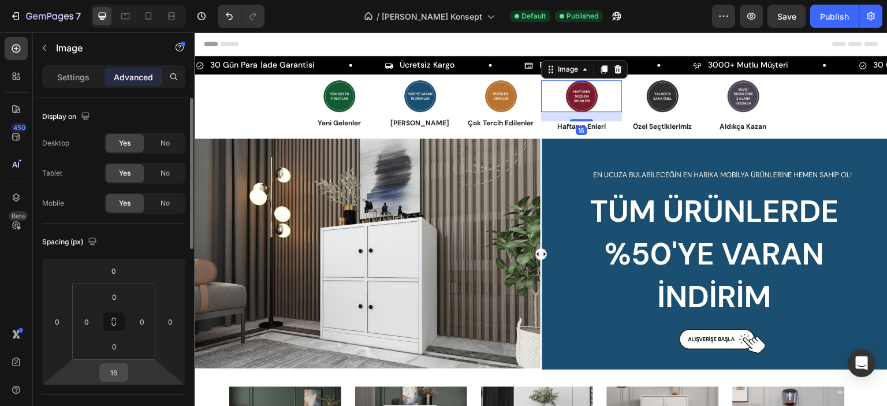
click at [126, 374] on div "16" at bounding box center [113, 372] width 29 height 18
click at [114, 370] on input "16" at bounding box center [113, 372] width 23 height 17
type input "10"
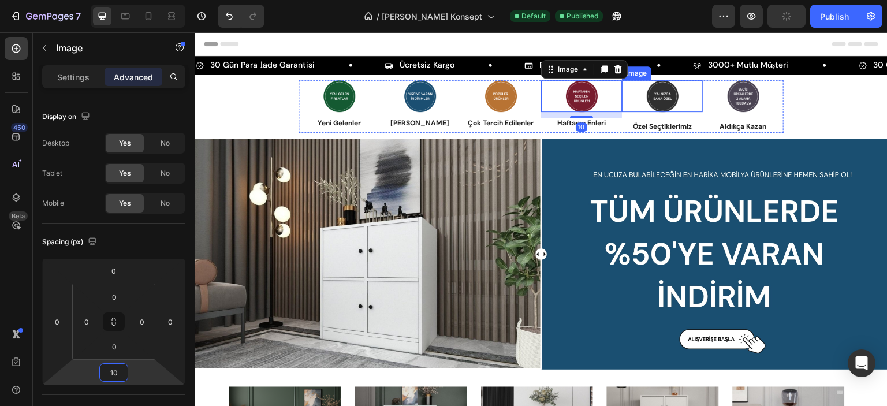
click at [650, 103] on img at bounding box center [663, 96] width 32 height 32
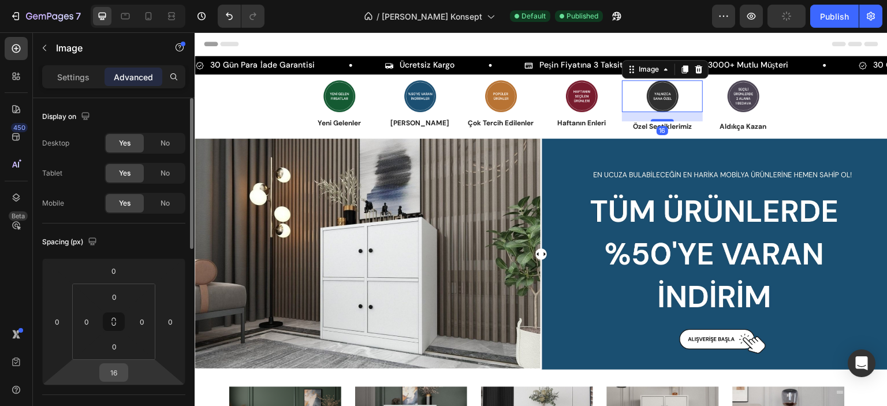
click at [115, 372] on input "16" at bounding box center [113, 372] width 23 height 17
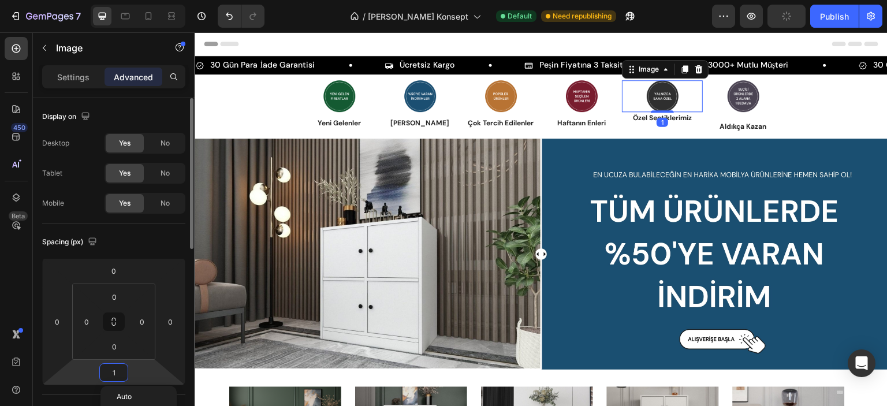
type input "10"
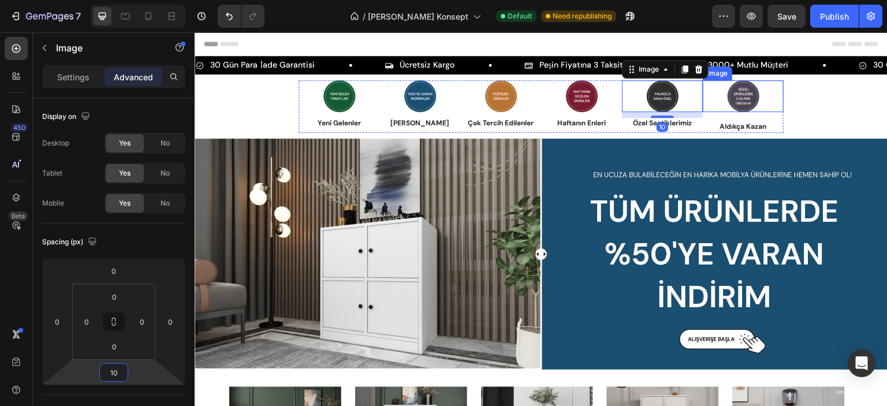
click at [741, 92] on img at bounding box center [743, 96] width 32 height 32
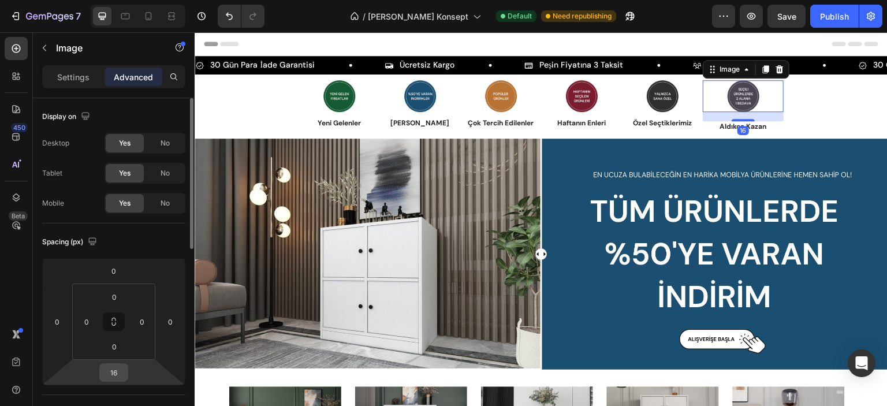
click at [122, 367] on input "16" at bounding box center [113, 372] width 23 height 17
type input "10"
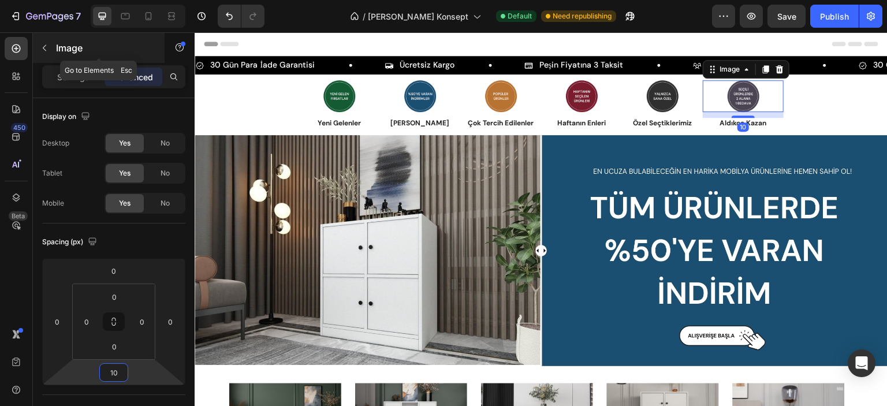
click at [46, 46] on icon "button" at bounding box center [44, 47] width 9 height 9
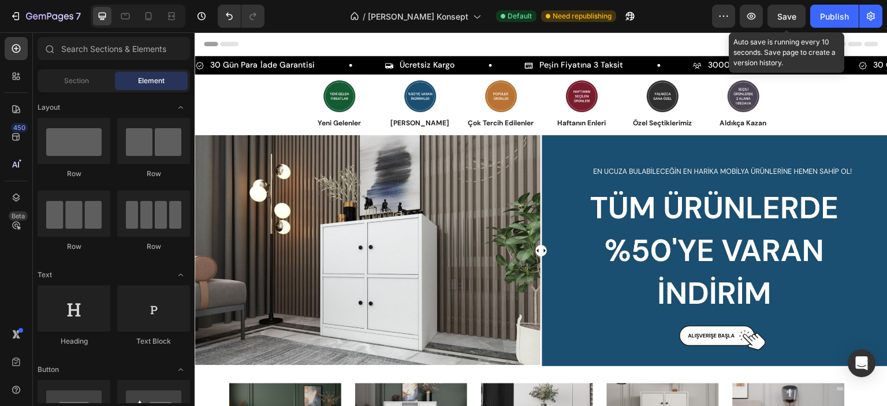
click at [793, 16] on span "Save" at bounding box center [786, 17] width 19 height 10
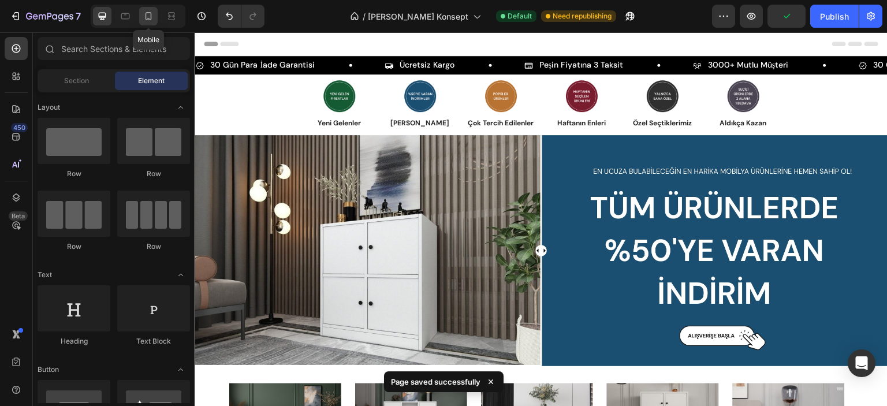
click at [145, 18] on icon at bounding box center [148, 16] width 6 height 8
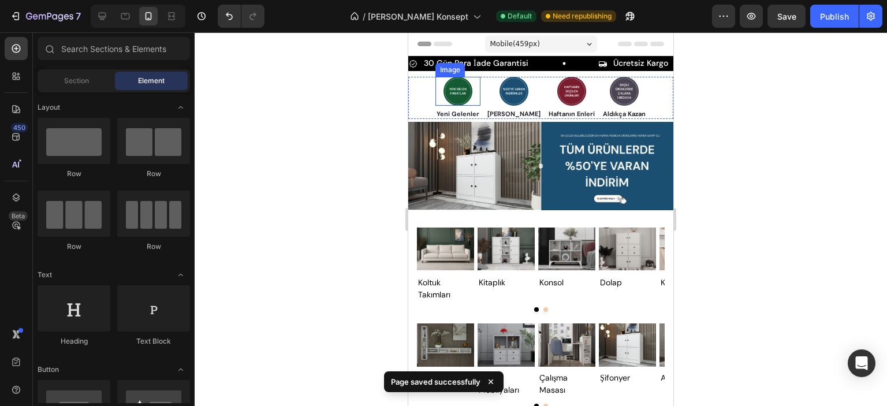
click at [461, 90] on img at bounding box center [457, 91] width 29 height 29
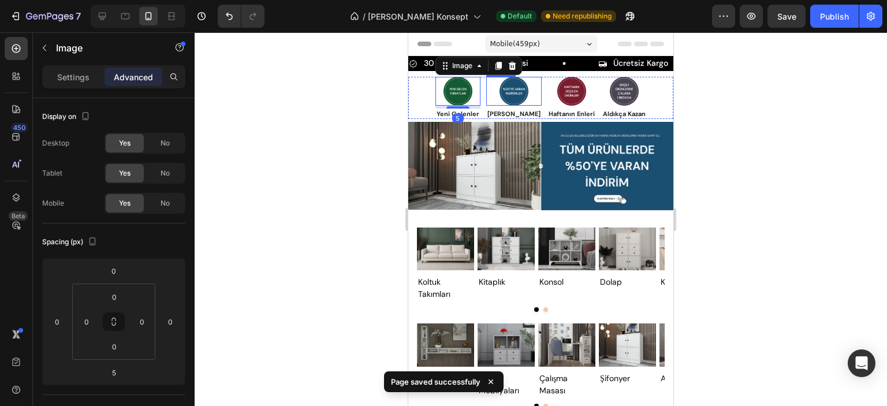
click at [512, 91] on img at bounding box center [513, 91] width 29 height 29
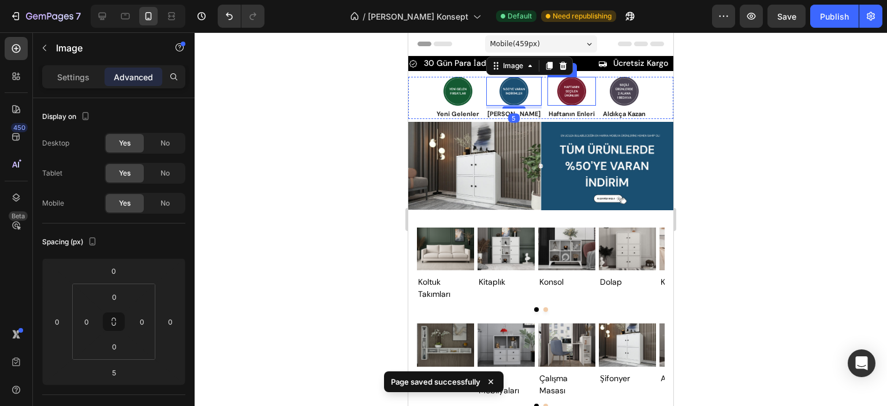
click at [557, 92] on img at bounding box center [571, 91] width 29 height 29
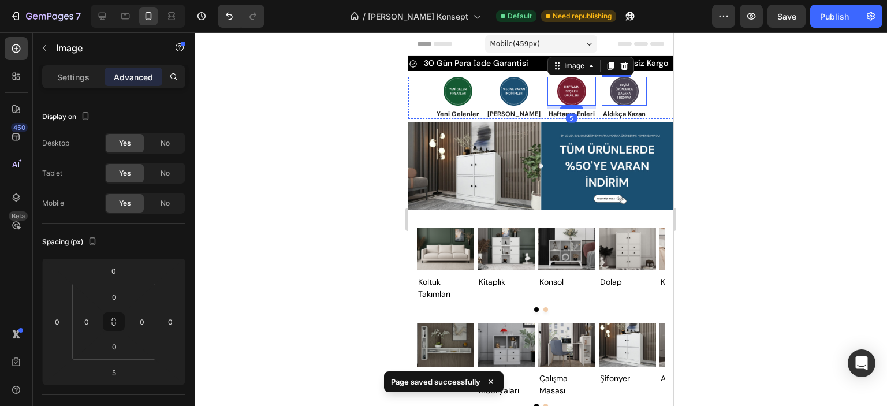
click at [610, 91] on img at bounding box center [624, 91] width 29 height 29
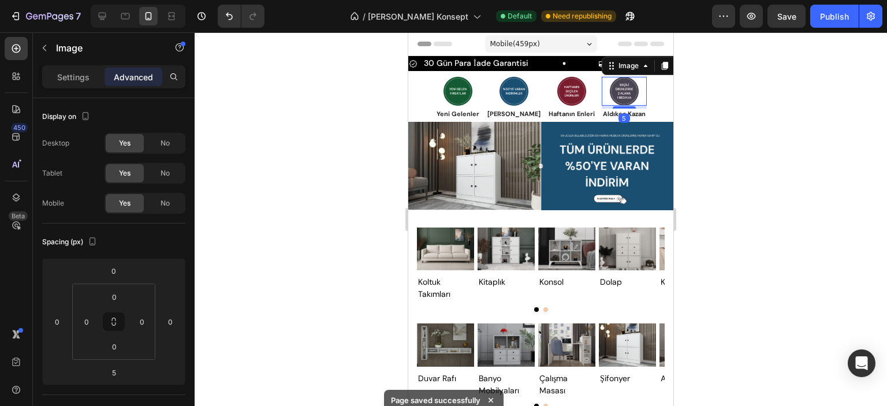
click at [364, 97] on div at bounding box center [541, 219] width 692 height 374
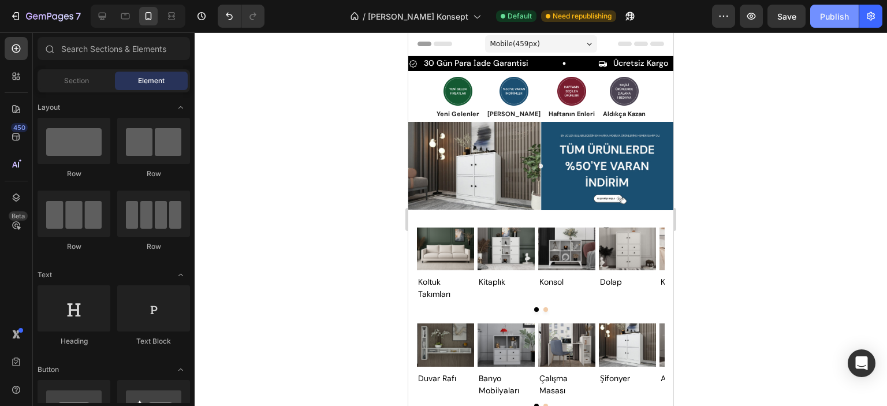
click at [813, 14] on button "Publish" at bounding box center [834, 16] width 48 height 23
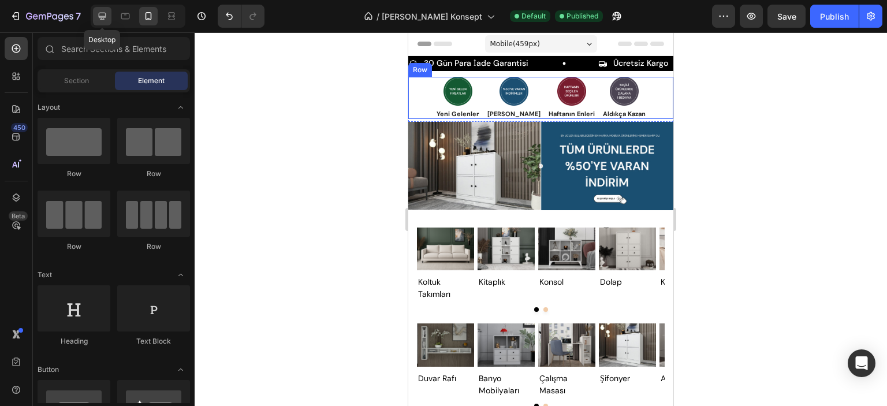
click at [107, 19] on icon at bounding box center [102, 16] width 12 height 12
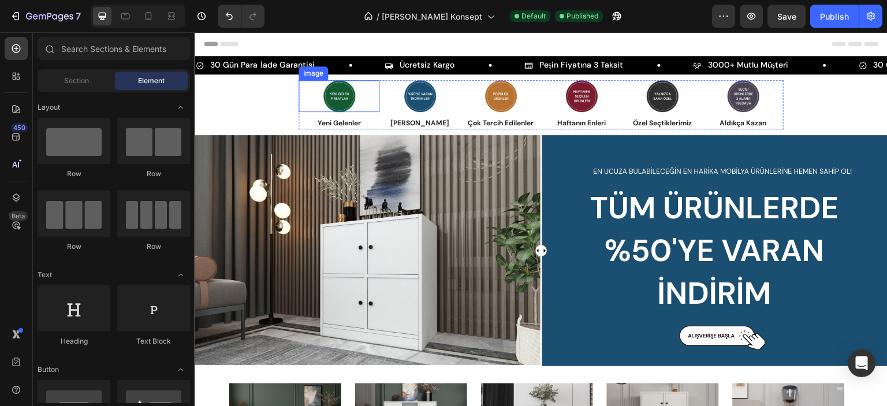
click at [366, 89] on link at bounding box center [338, 96] width 81 height 32
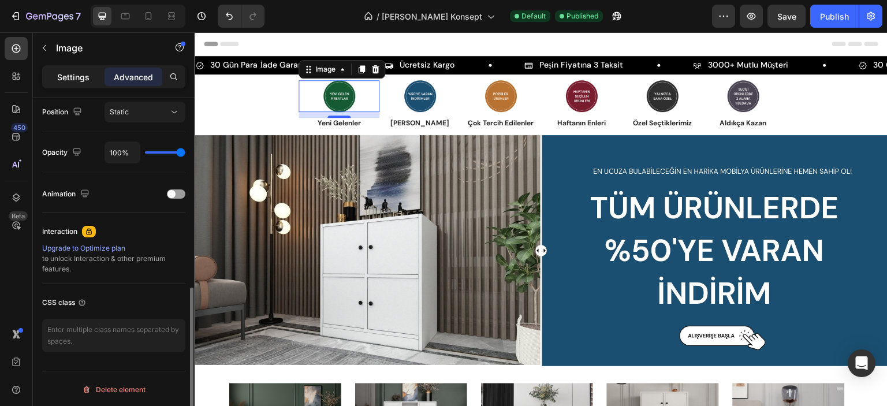
click at [75, 79] on p "Settings" at bounding box center [73, 77] width 32 height 12
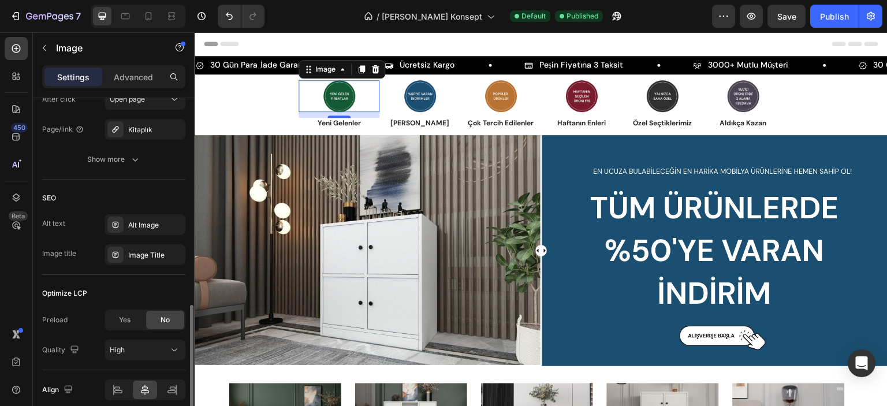
scroll to position [649, 0]
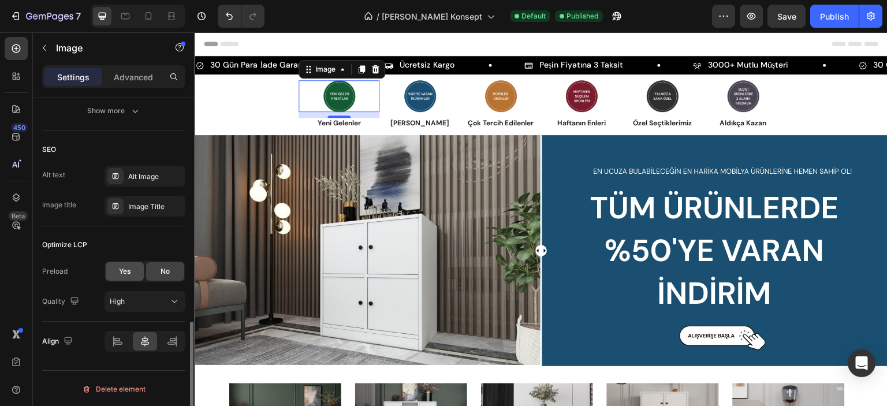
click at [130, 274] on span "Yes" at bounding box center [125, 271] width 12 height 10
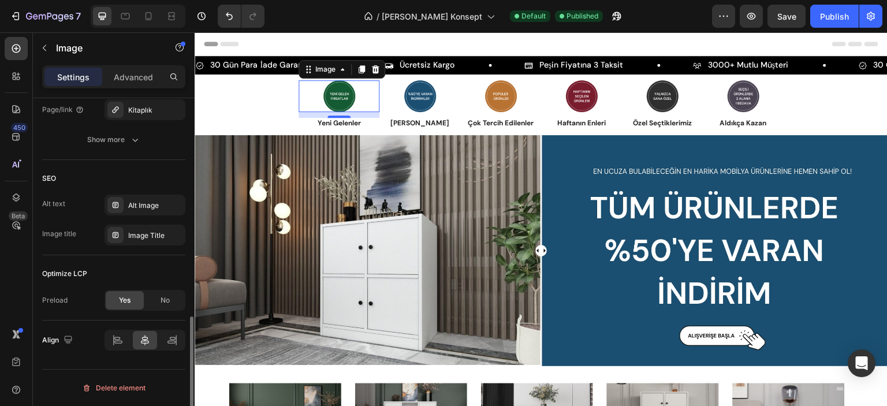
scroll to position [619, 0]
click at [164, 297] on span "No" at bounding box center [165, 301] width 9 height 10
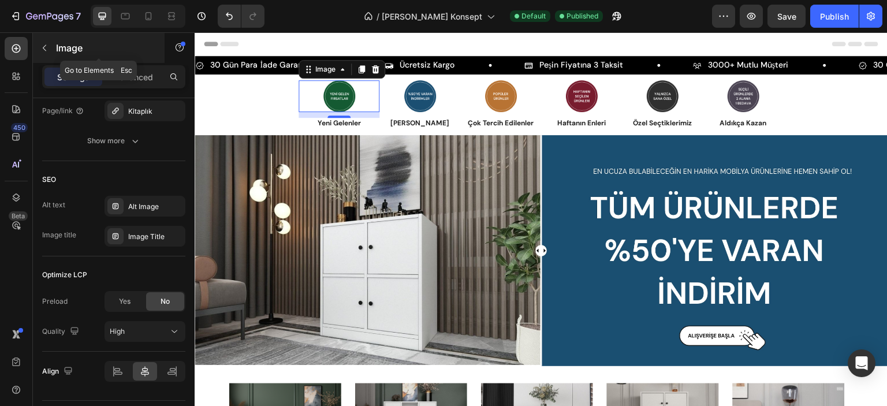
click at [54, 55] on div "Image" at bounding box center [99, 48] width 132 height 30
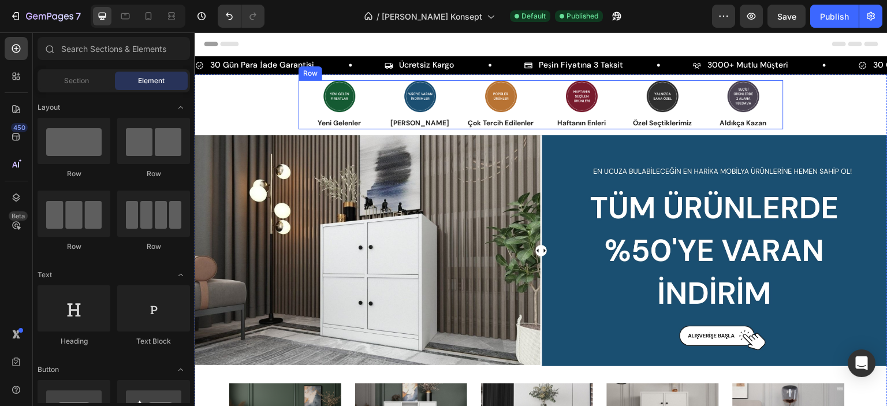
click at [379, 114] on div "Image [PERSON_NAME] Heading" at bounding box center [419, 104] width 81 height 49
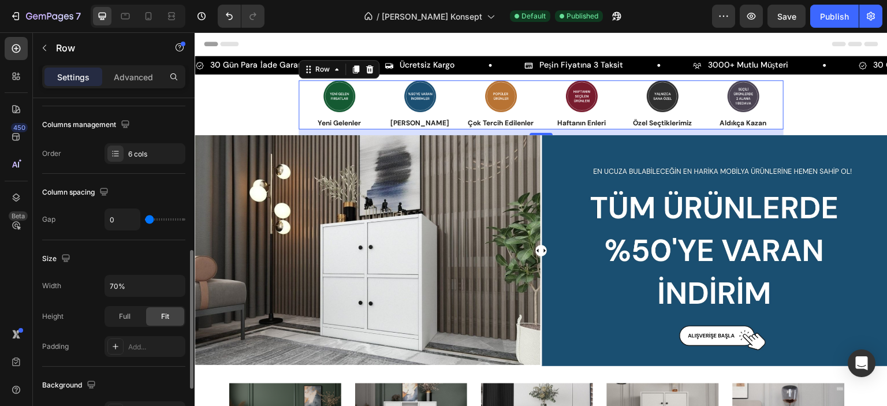
scroll to position [231, 0]
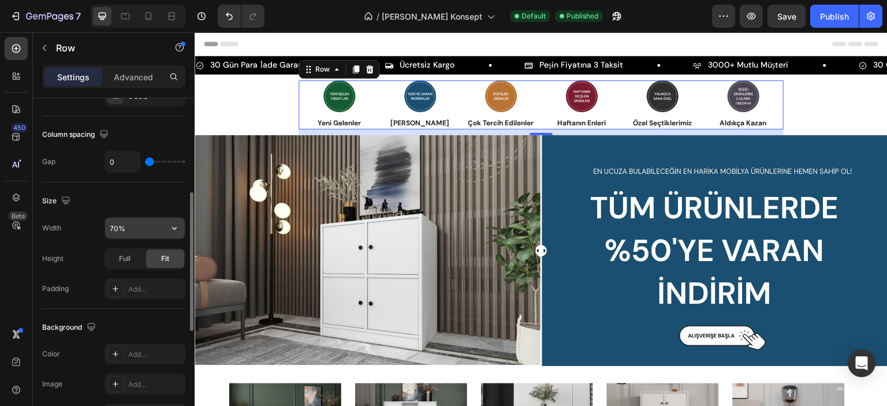
click at [113, 229] on input "70%" at bounding box center [145, 228] width 80 height 21
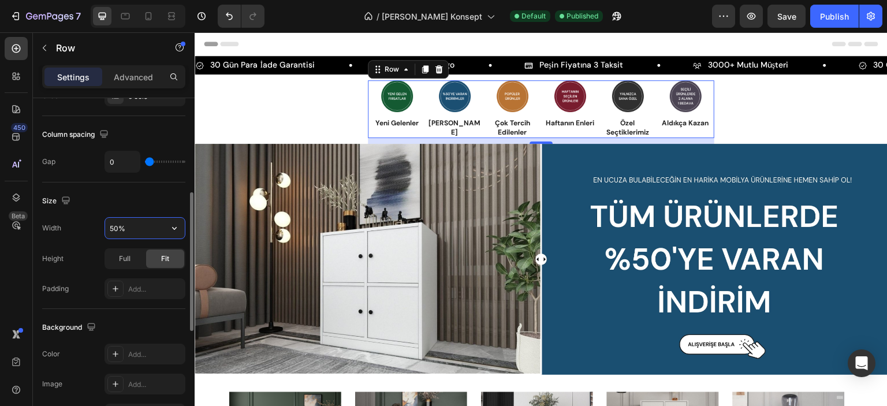
click at [113, 229] on input "50%" at bounding box center [145, 228] width 80 height 21
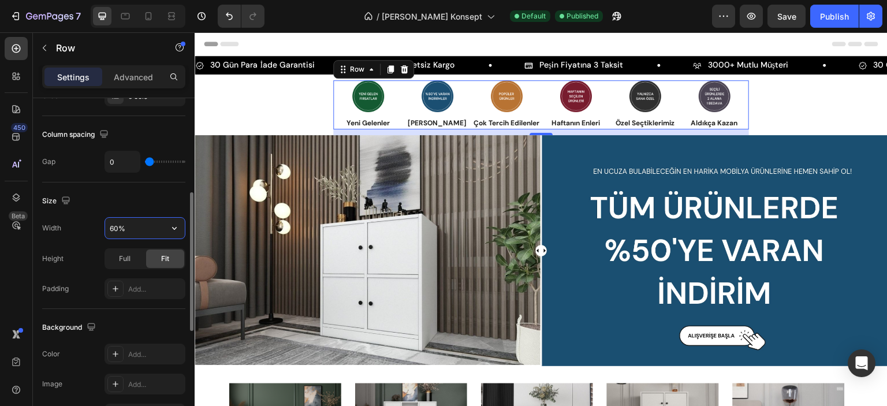
click at [113, 229] on input "60%" at bounding box center [145, 228] width 80 height 21
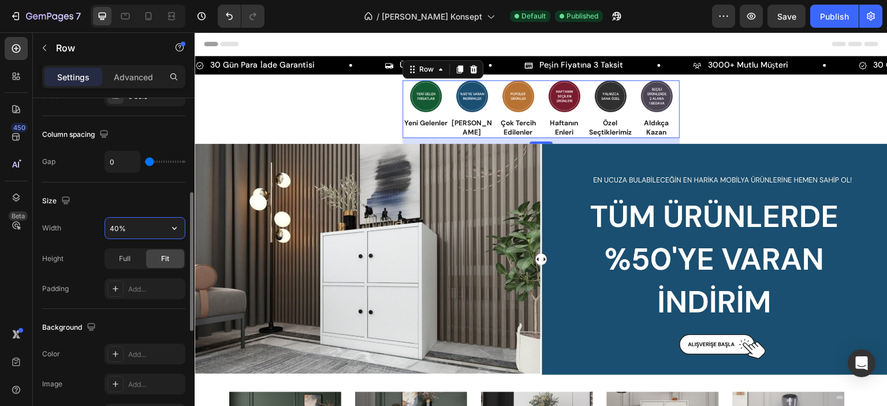
click at [113, 229] on input "40%" at bounding box center [145, 228] width 80 height 21
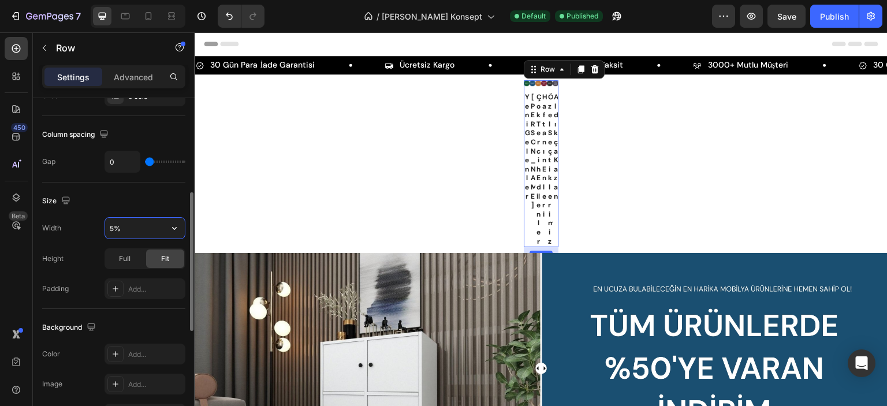
type input "50%"
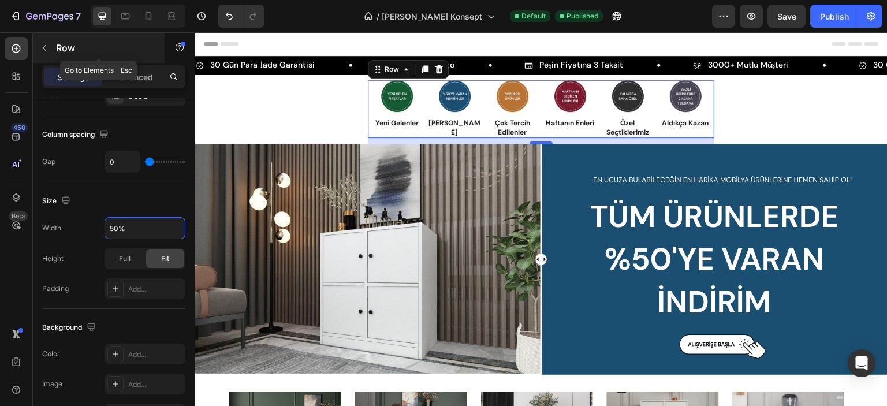
click at [48, 50] on icon "button" at bounding box center [44, 47] width 9 height 9
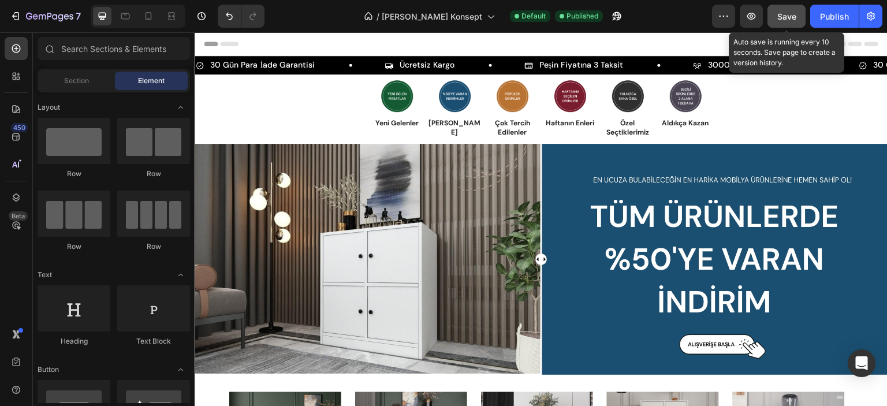
click at [794, 23] on button "Save" at bounding box center [786, 16] width 38 height 23
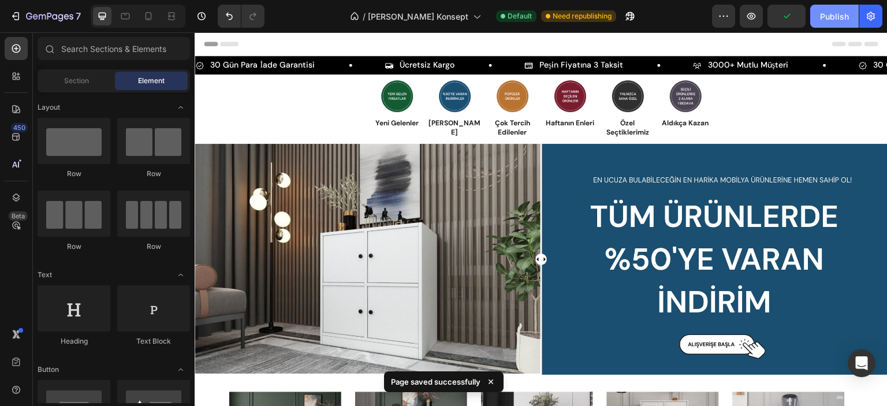
click at [815, 18] on button "Publish" at bounding box center [834, 16] width 48 height 23
click at [144, 18] on icon at bounding box center [149, 16] width 12 height 12
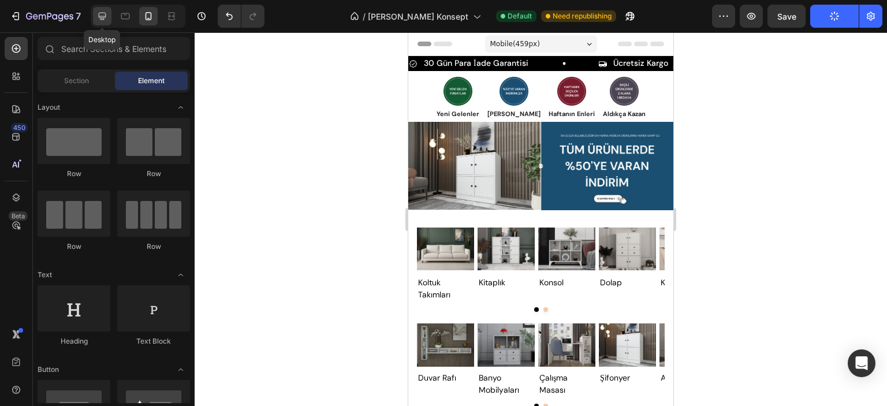
click at [104, 20] on icon at bounding box center [102, 16] width 12 height 12
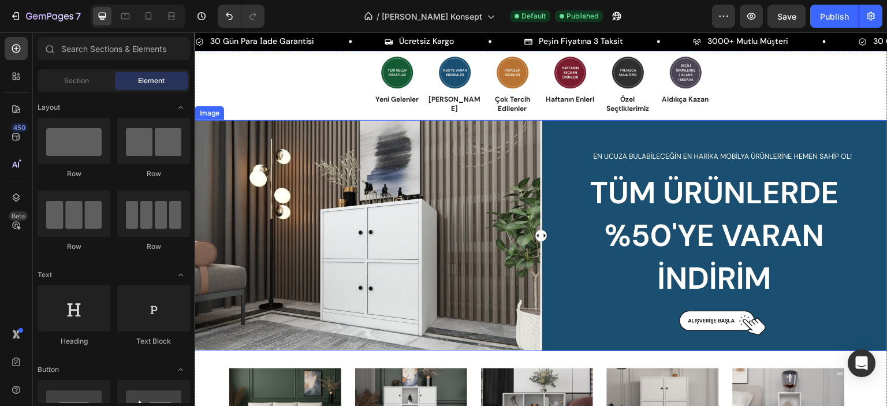
scroll to position [231, 0]
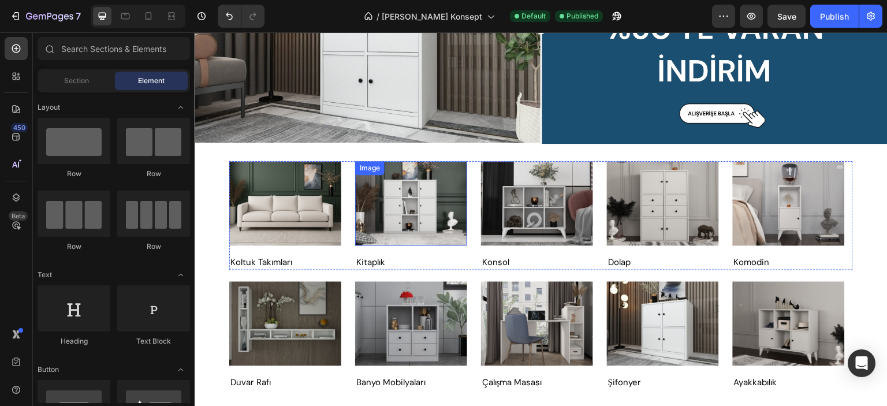
click at [415, 204] on img at bounding box center [411, 203] width 112 height 84
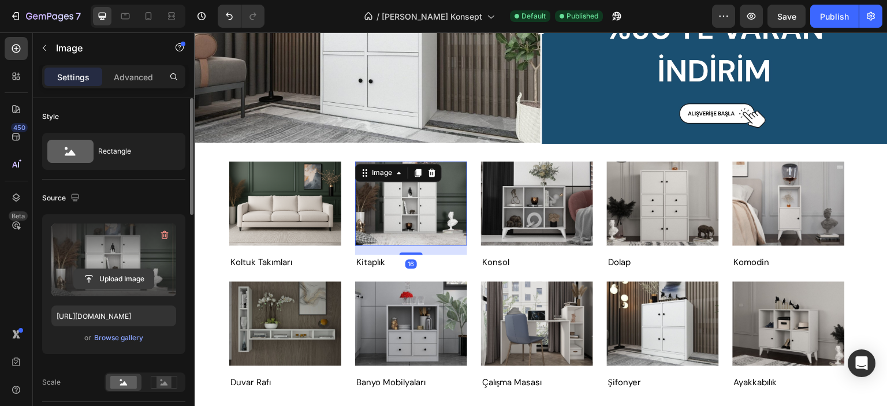
click at [117, 281] on input "file" at bounding box center [114, 279] width 80 height 20
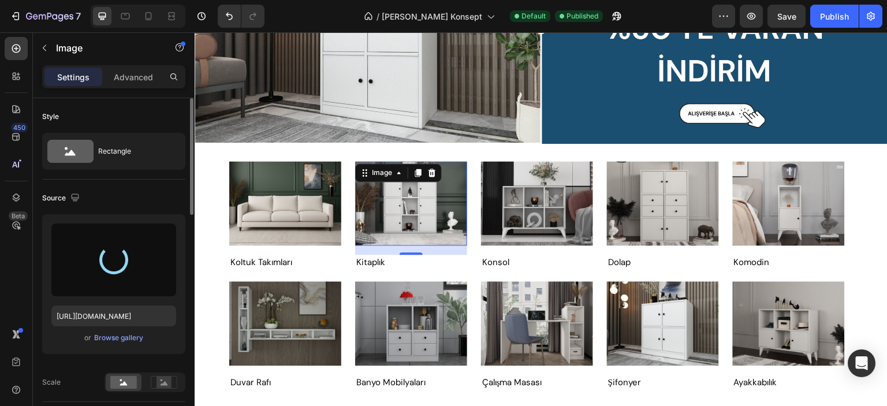
type input "[URL][DOMAIN_NAME]"
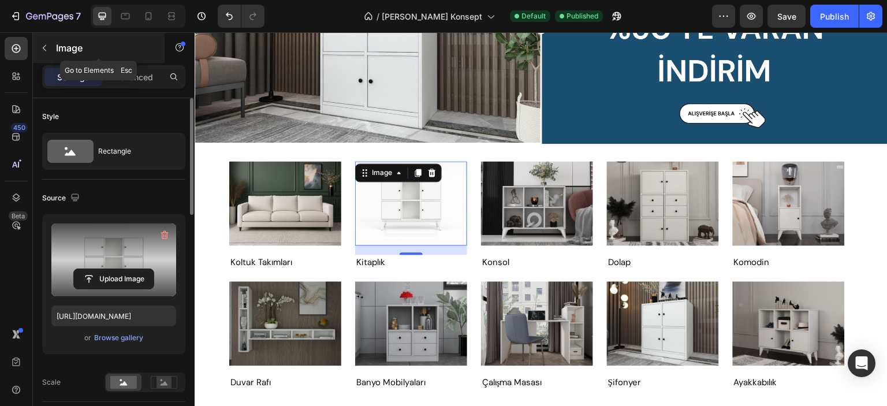
click at [41, 41] on button "button" at bounding box center [44, 48] width 18 height 18
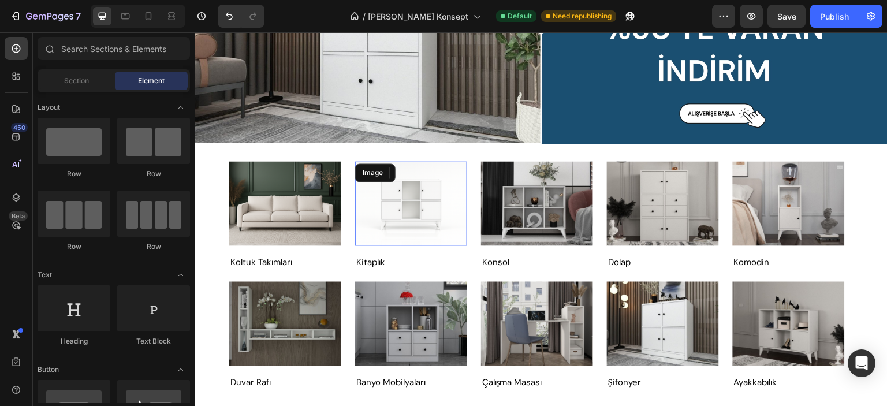
click at [379, 189] on img at bounding box center [411, 203] width 112 height 84
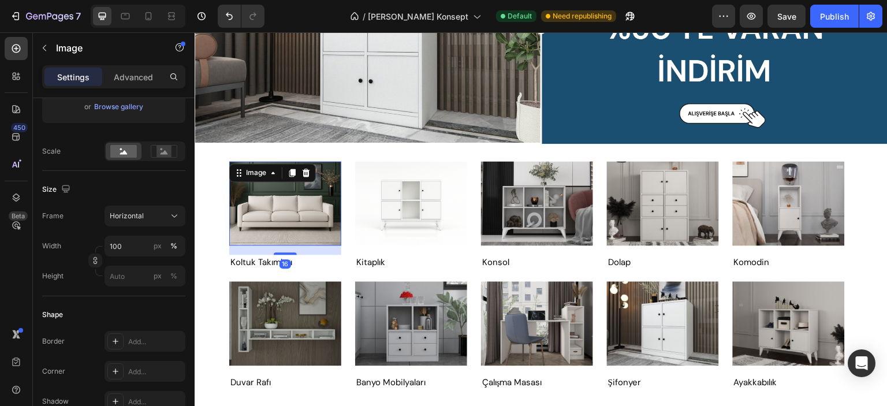
click at [279, 225] on img at bounding box center [285, 203] width 112 height 84
click at [48, 46] on icon "button" at bounding box center [44, 47] width 9 height 9
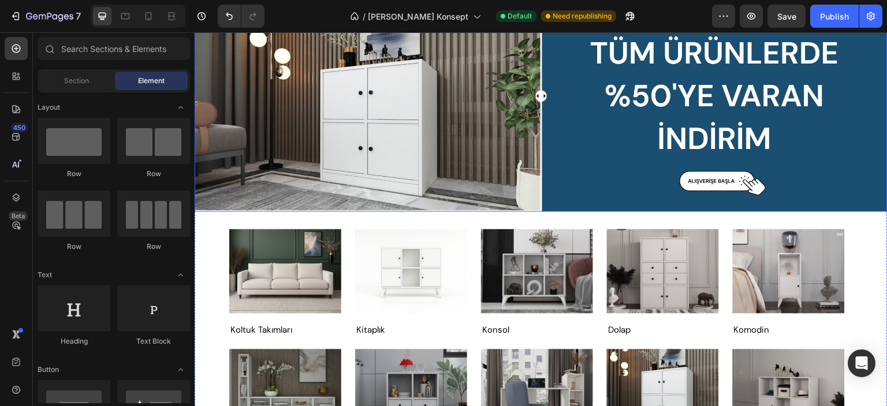
scroll to position [0, 0]
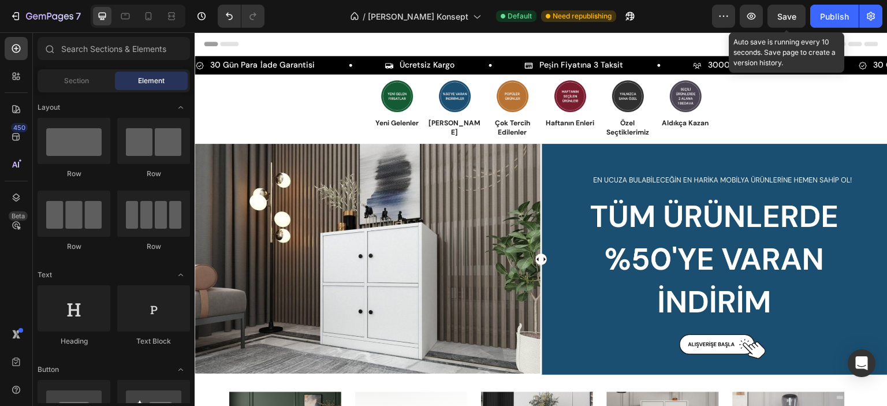
click at [781, 20] on span "Save" at bounding box center [786, 17] width 19 height 10
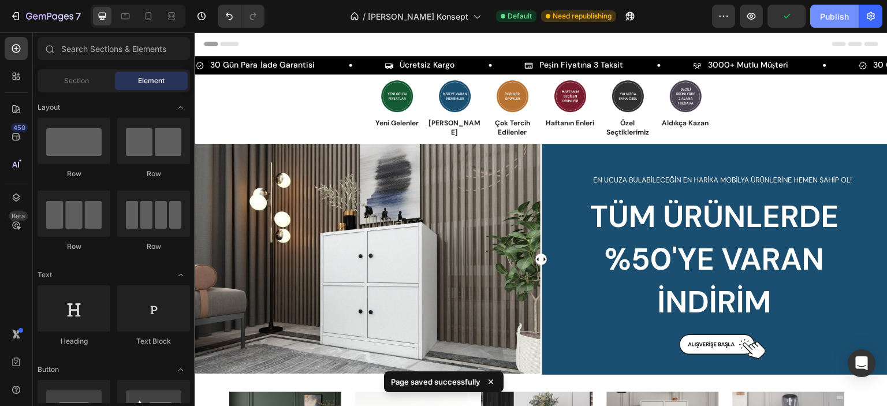
click at [824, 23] on button "Publish" at bounding box center [834, 16] width 48 height 23
click at [151, 16] on icon at bounding box center [148, 16] width 6 height 8
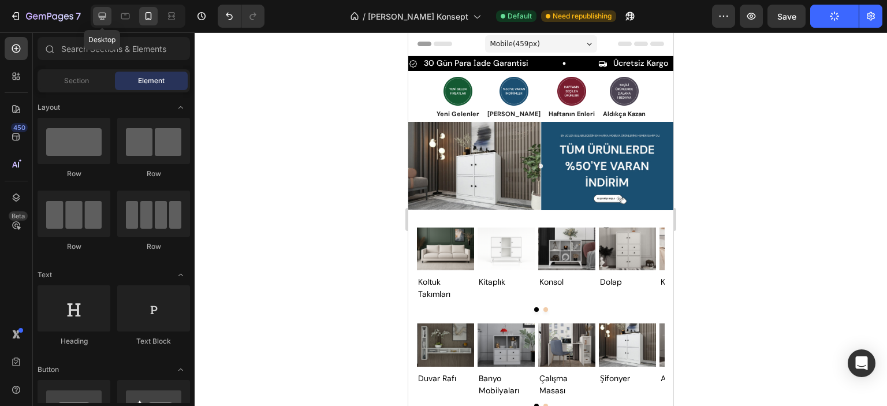
click at [102, 15] on icon at bounding box center [102, 16] width 12 height 12
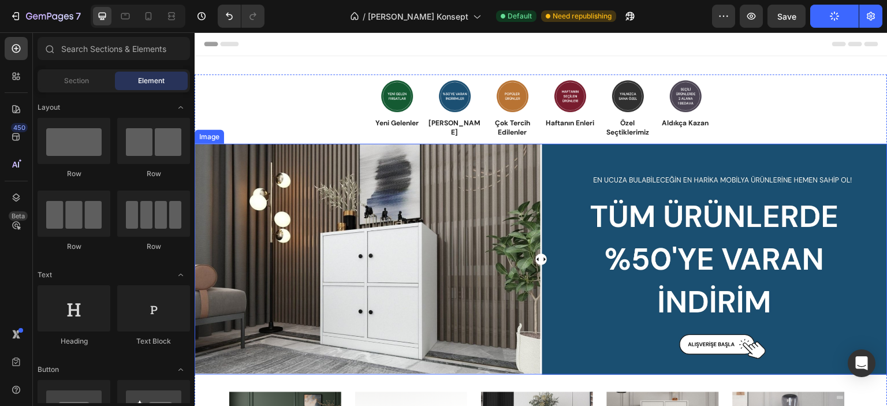
scroll to position [173, 0]
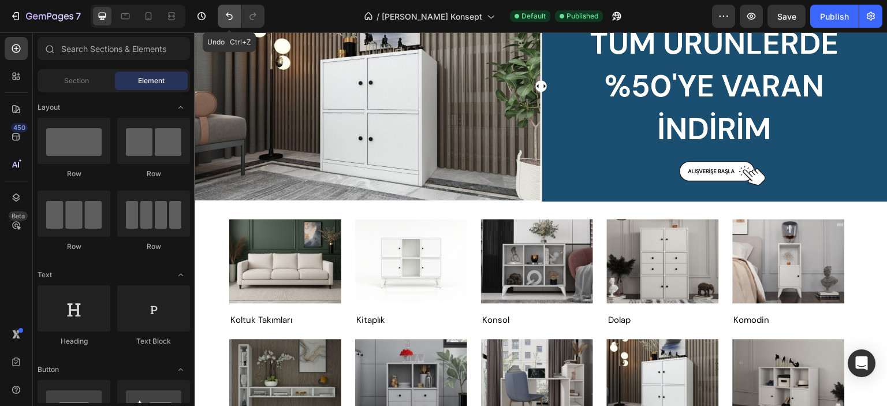
click at [221, 14] on button "Undo/Redo" at bounding box center [229, 16] width 23 height 23
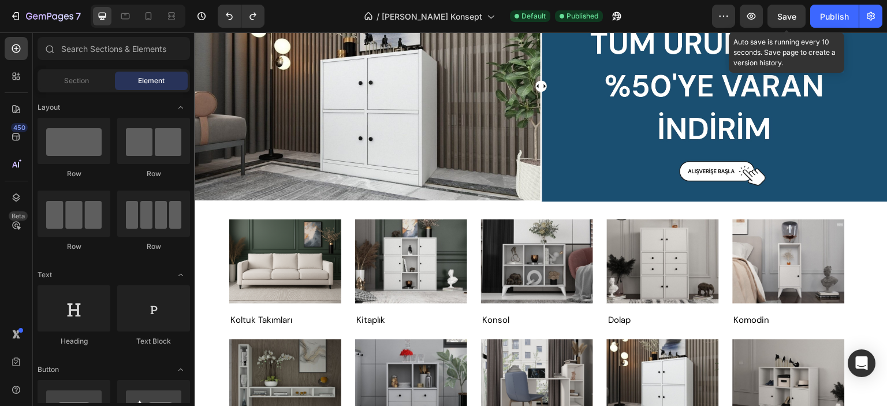
click at [783, 20] on span "Save" at bounding box center [786, 17] width 19 height 10
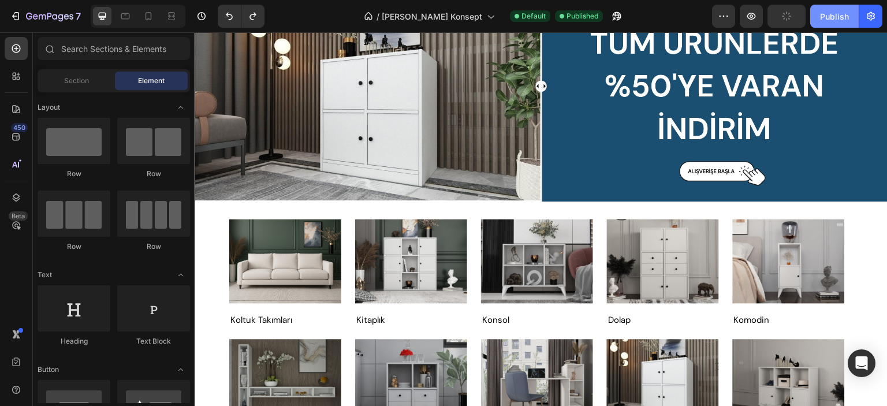
click at [832, 23] on button "Publish" at bounding box center [834, 16] width 48 height 23
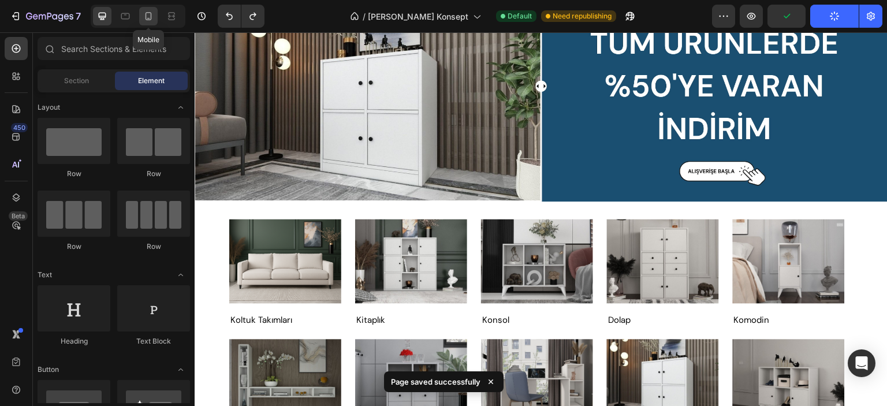
click at [143, 16] on icon at bounding box center [149, 16] width 12 height 12
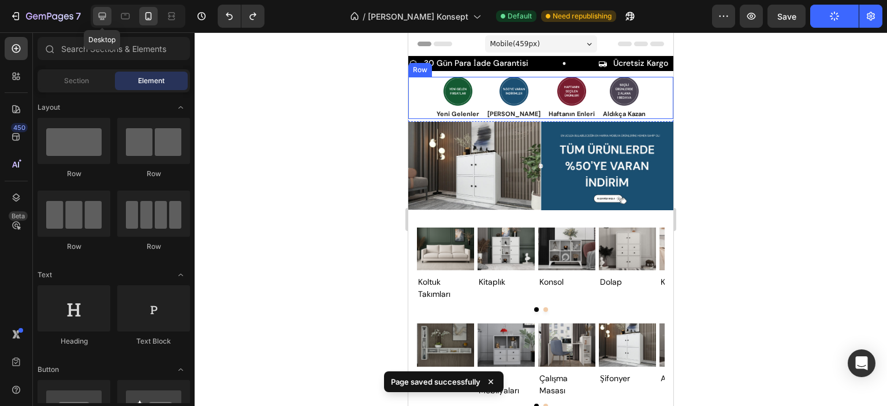
click at [97, 15] on icon at bounding box center [102, 16] width 12 height 12
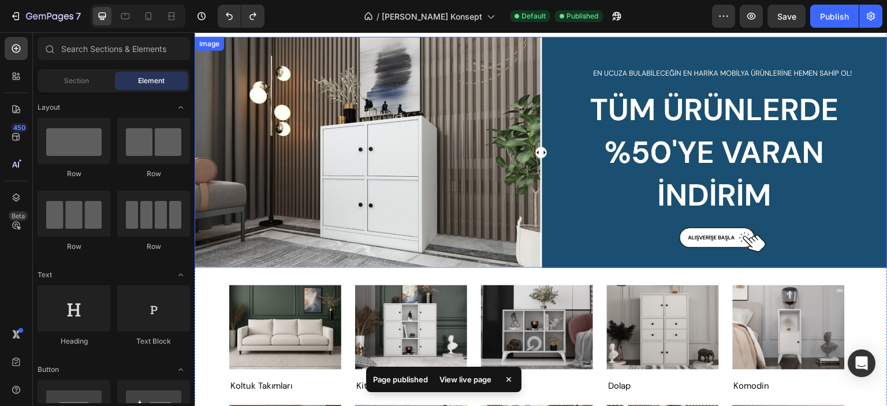
scroll to position [58, 0]
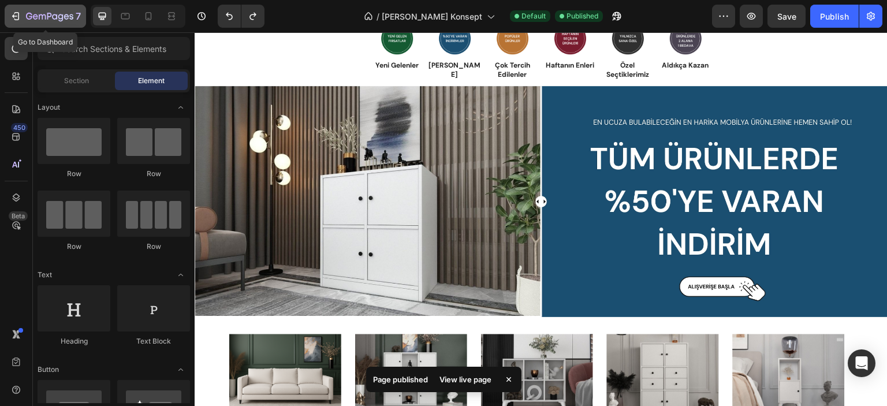
click at [29, 18] on icon "button" at bounding box center [29, 16] width 6 height 7
